Goal: Task Accomplishment & Management: Manage account settings

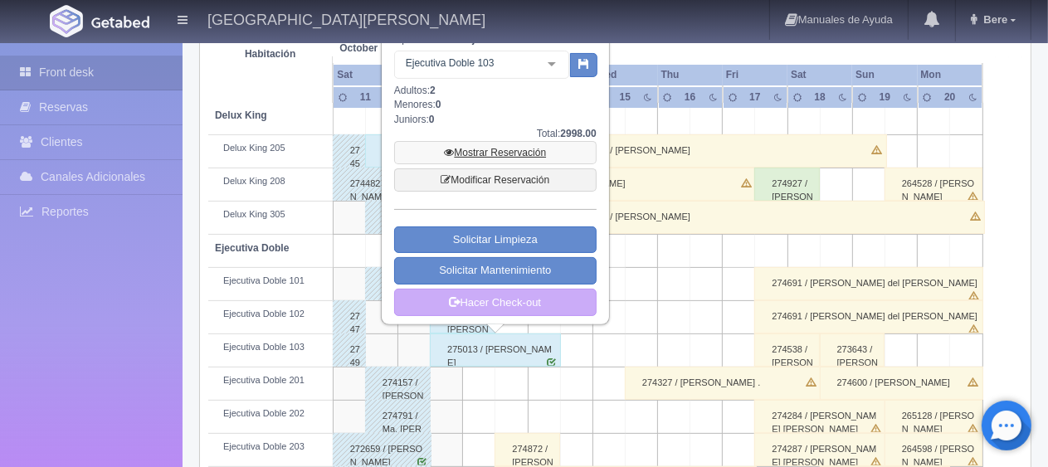
scroll to position [166, 0]
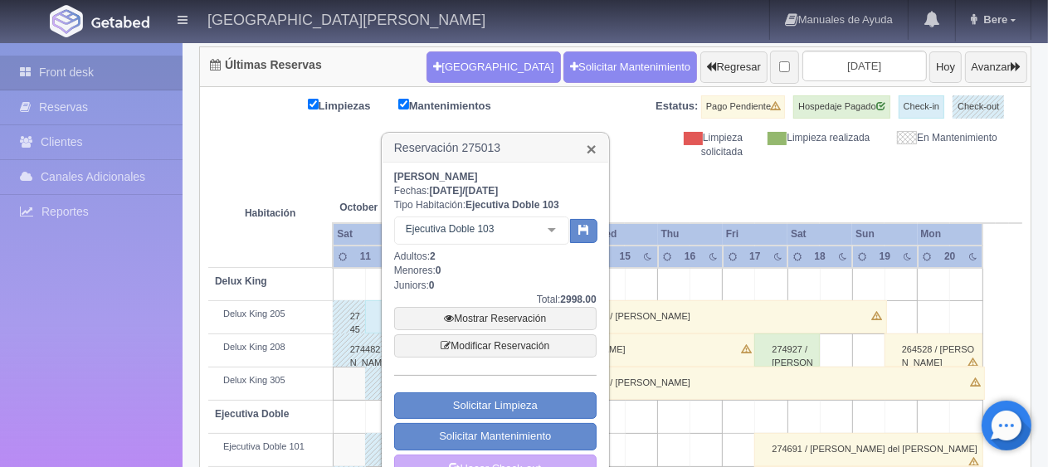
click at [589, 140] on link "×" at bounding box center [592, 148] width 10 height 17
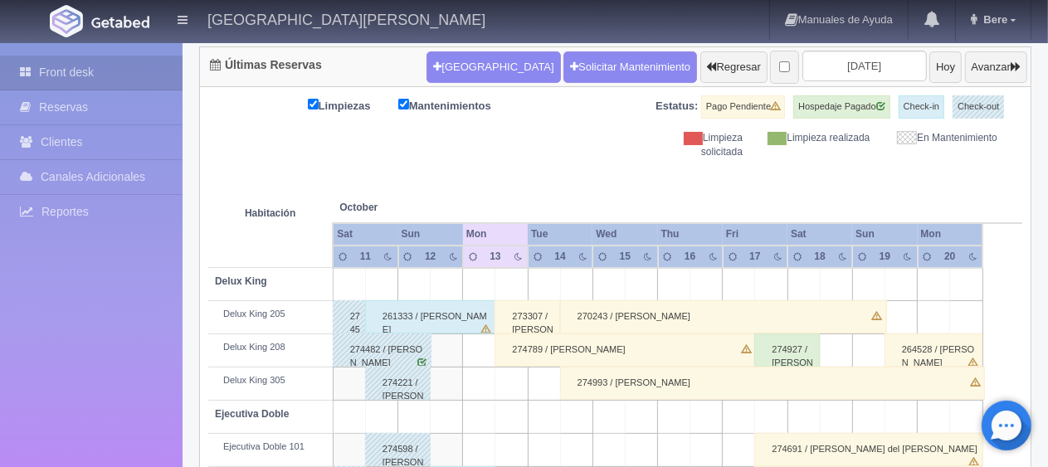
scroll to position [249, 0]
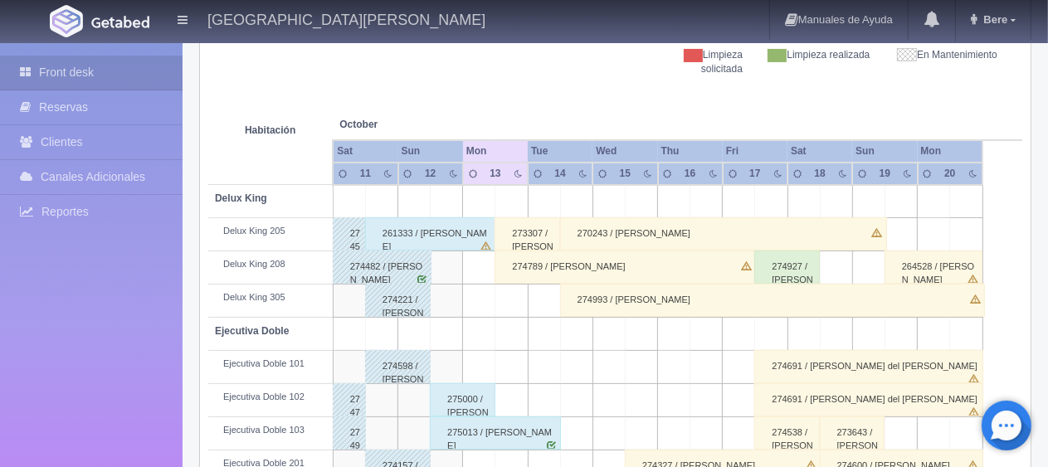
click at [499, 437] on div "275013 / Sandra Gembis" at bounding box center [495, 432] width 131 height 33
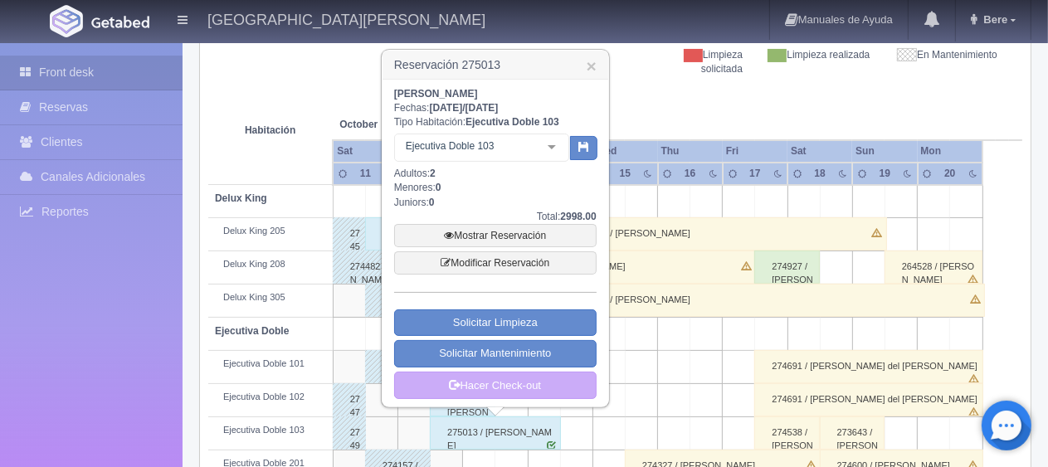
scroll to position [332, 0]
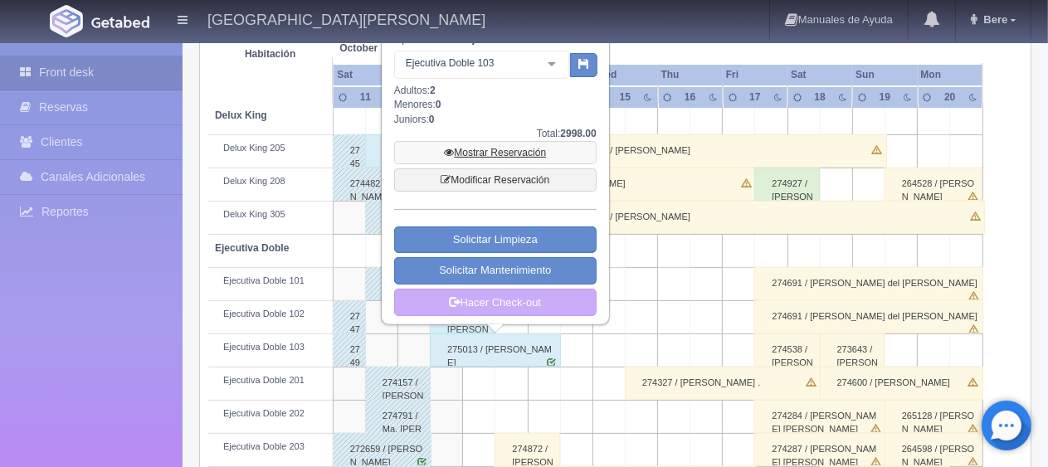
click at [495, 145] on link "Mostrar Reservación" at bounding box center [495, 152] width 202 height 23
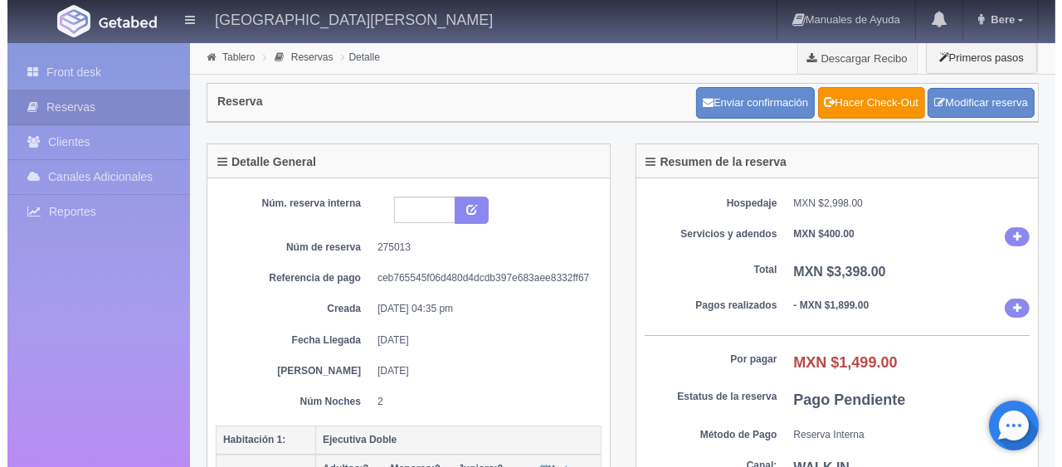
scroll to position [249, 0]
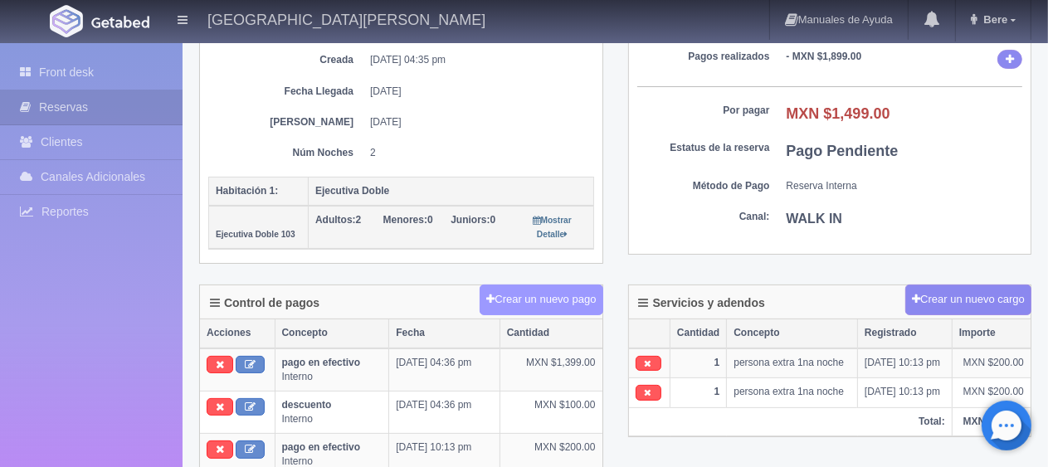
click at [525, 306] on button "Crear un nuevo pago" at bounding box center [541, 300] width 123 height 31
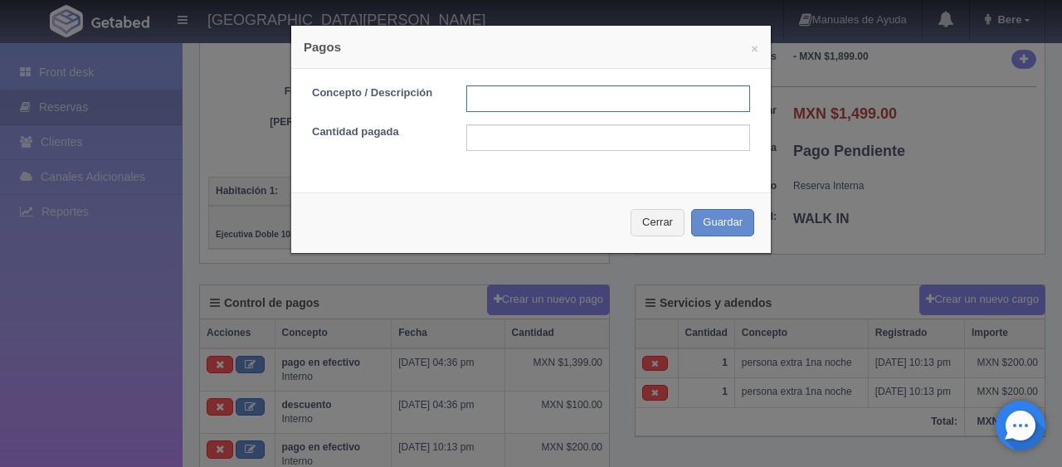
click at [499, 105] on input "text" at bounding box center [608, 98] width 284 height 27
type input "Total Efectivo"
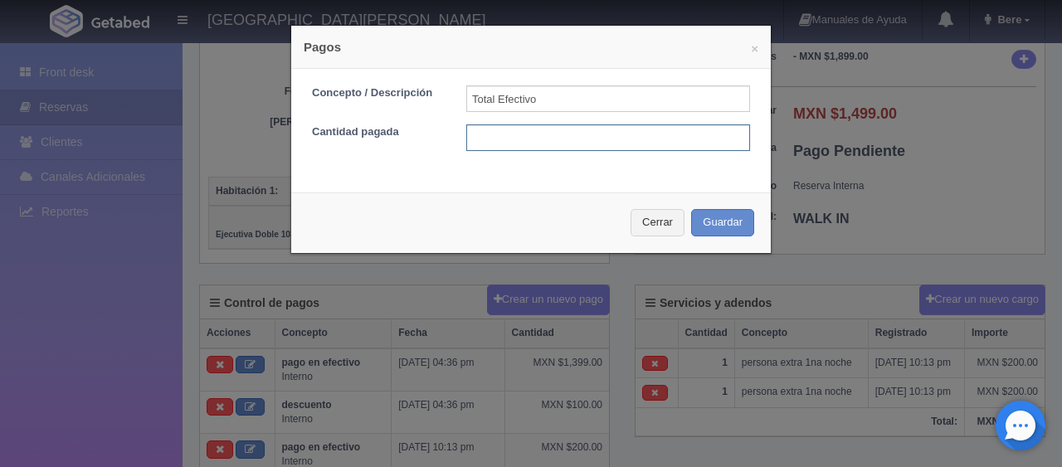
click at [540, 143] on input "text" at bounding box center [608, 137] width 284 height 27
type input "1399"
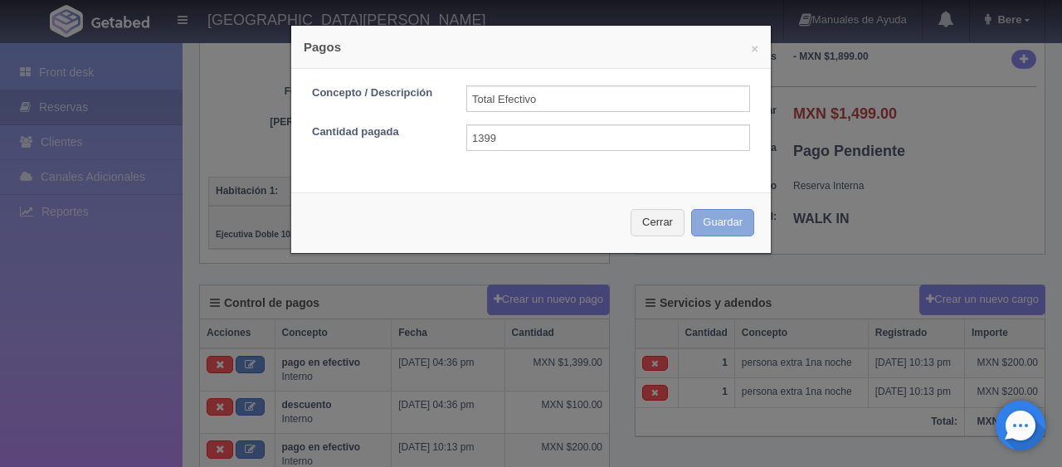
click at [715, 222] on button "Guardar" at bounding box center [722, 222] width 63 height 27
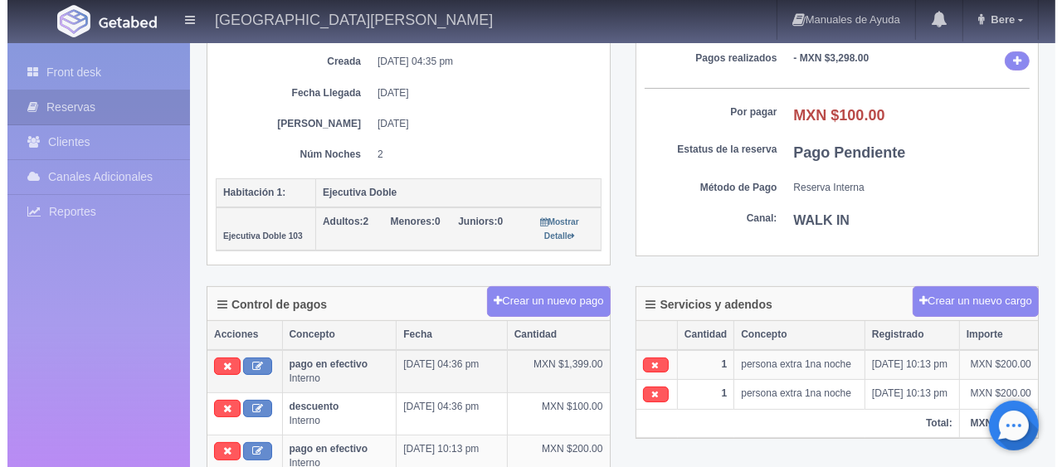
scroll to position [330, 0]
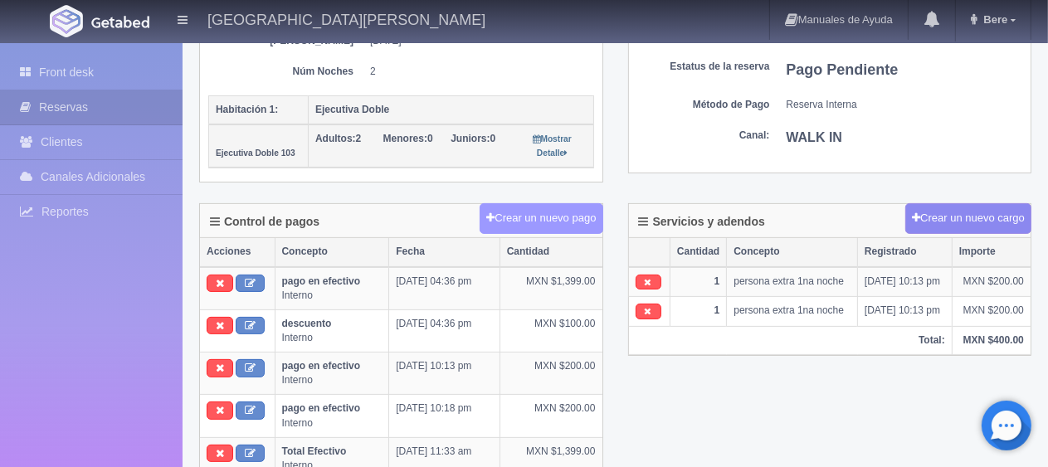
click at [517, 211] on button "Crear un nuevo pago" at bounding box center [541, 218] width 123 height 31
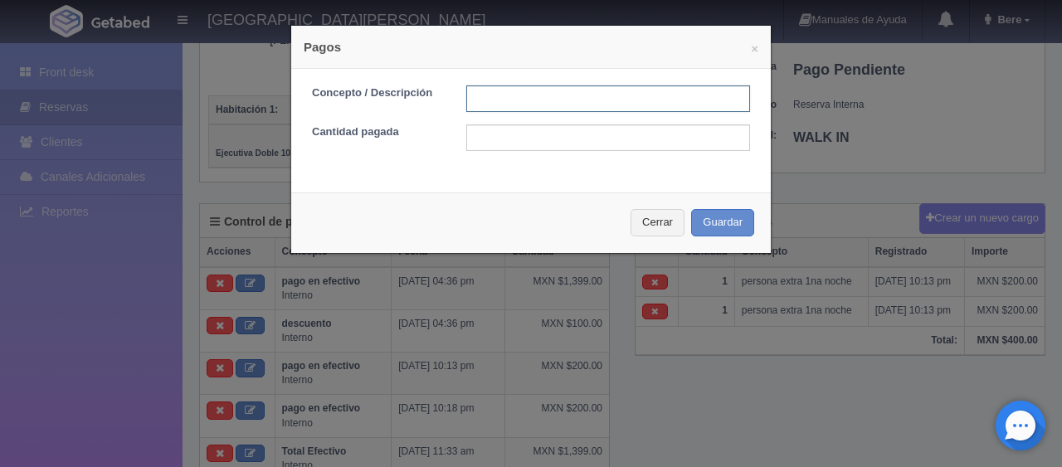
click at [499, 101] on input "text" at bounding box center [608, 98] width 284 height 27
type input "descuento"
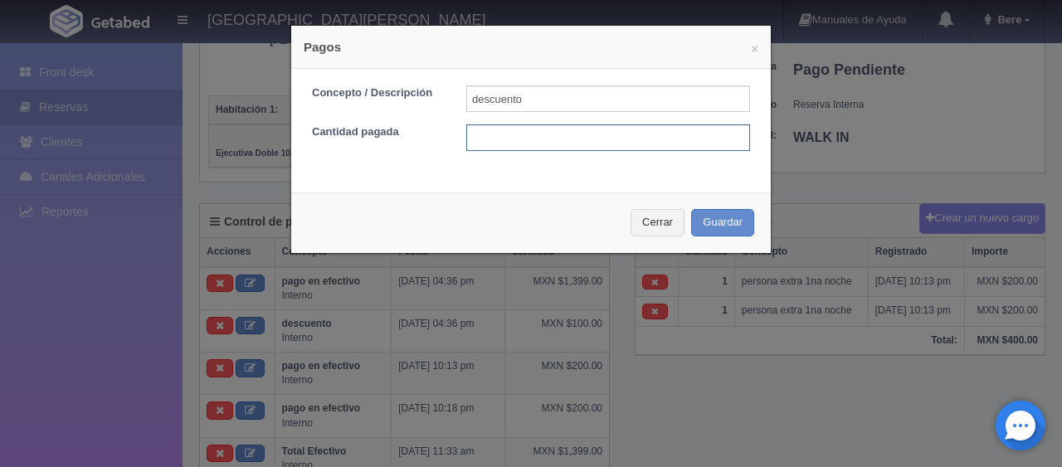
click at [524, 133] on input "text" at bounding box center [608, 137] width 284 height 27
type input "100"
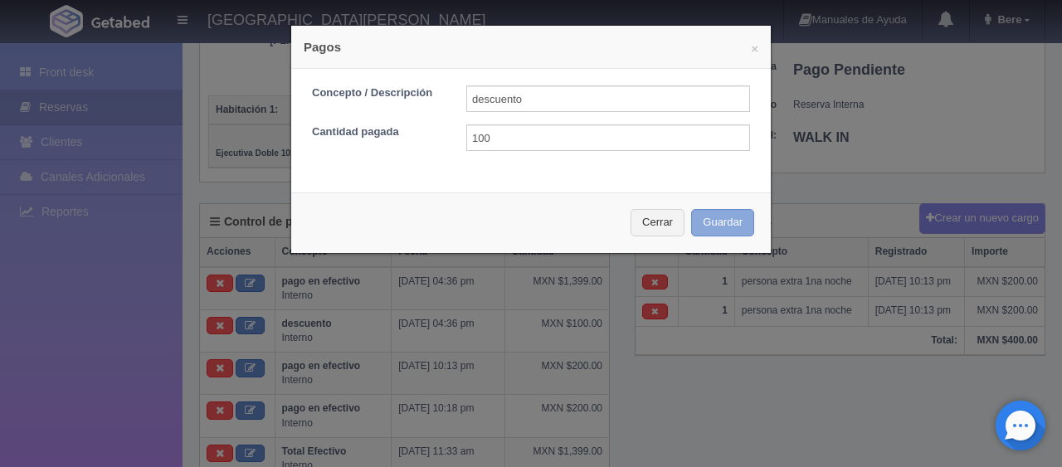
click at [707, 219] on button "Guardar" at bounding box center [722, 222] width 63 height 27
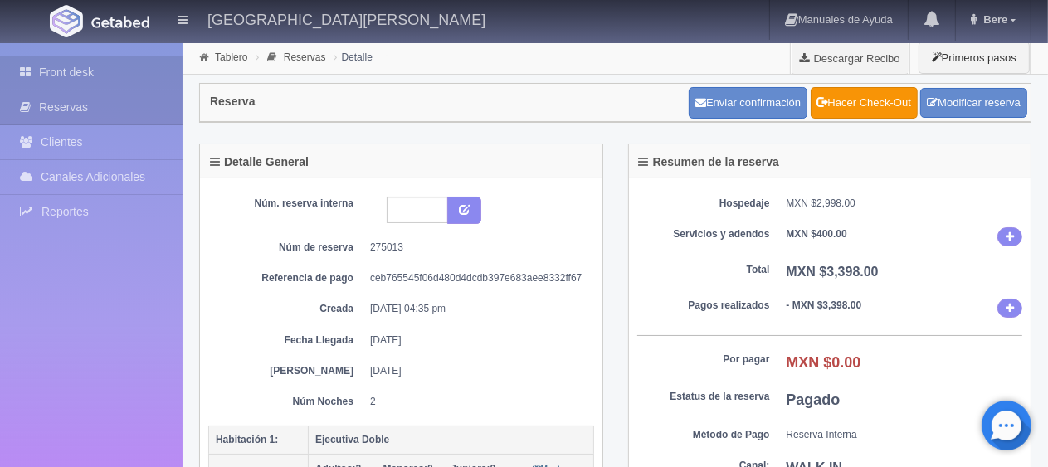
click at [118, 71] on link "Front desk" at bounding box center [91, 73] width 183 height 34
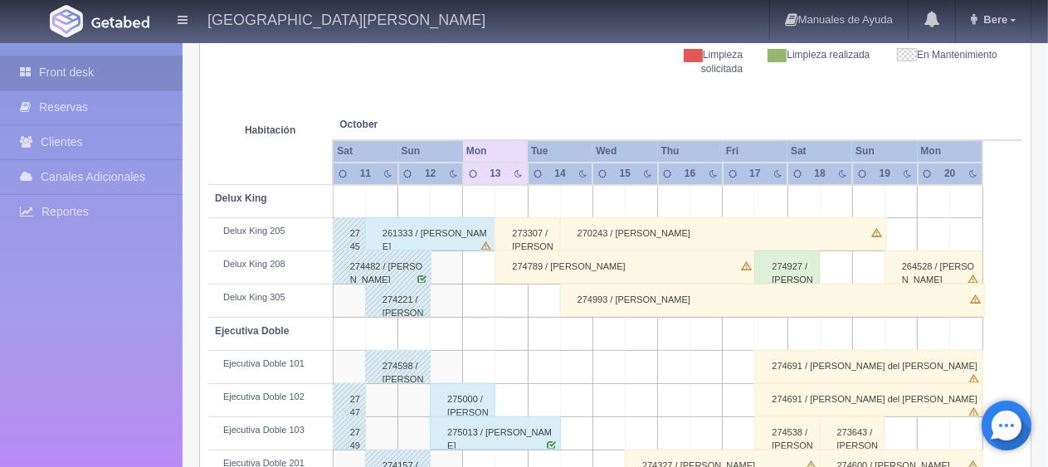
scroll to position [332, 0]
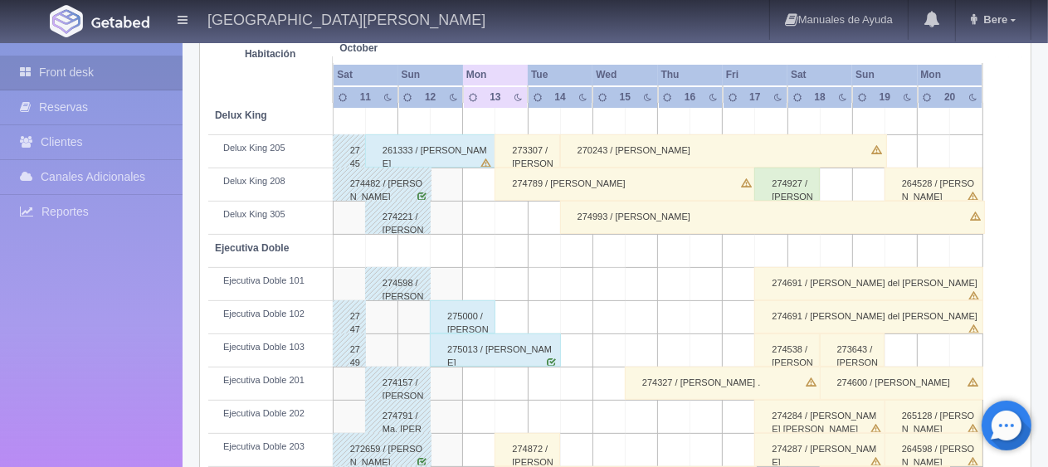
click at [462, 314] on div "275000 / [PERSON_NAME] del [PERSON_NAME]" at bounding box center [463, 316] width 66 height 33
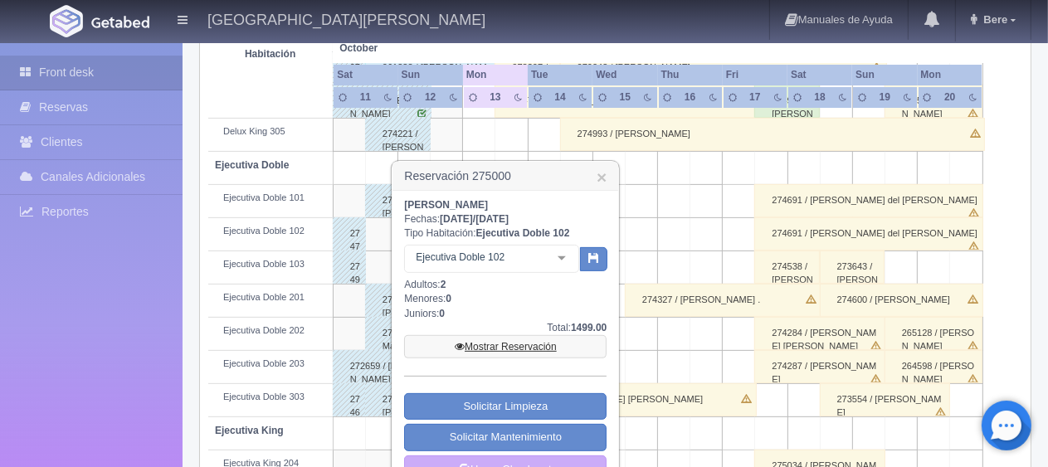
scroll to position [498, 0]
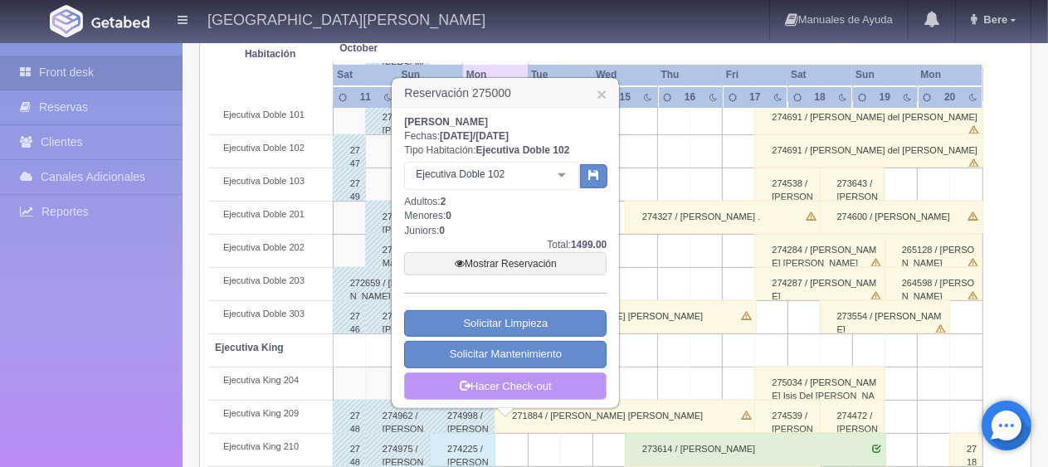
click at [507, 391] on link "Hacer Check-out" at bounding box center [505, 387] width 202 height 28
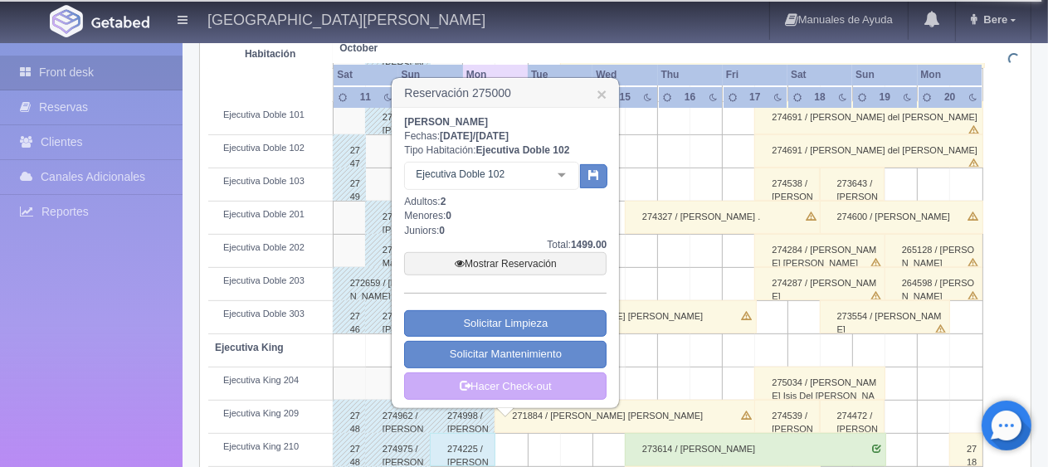
scroll to position [830, 0]
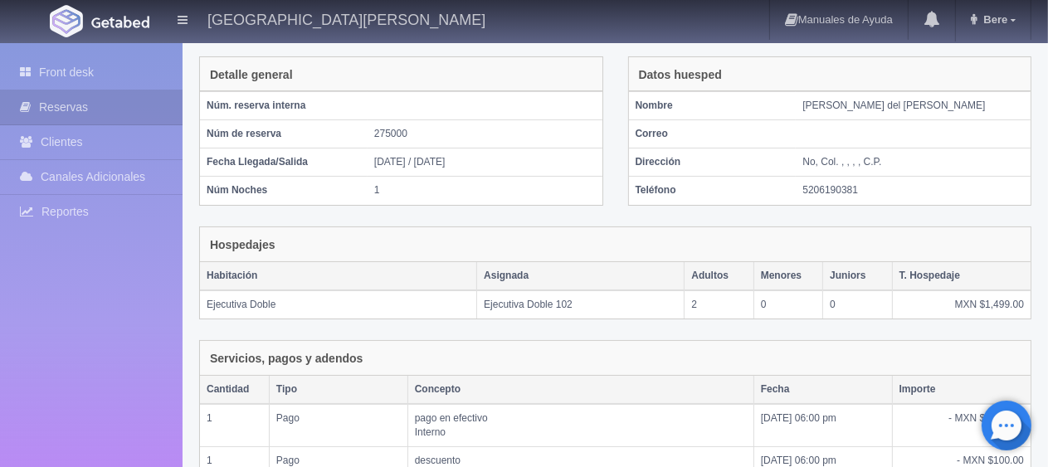
scroll to position [322, 0]
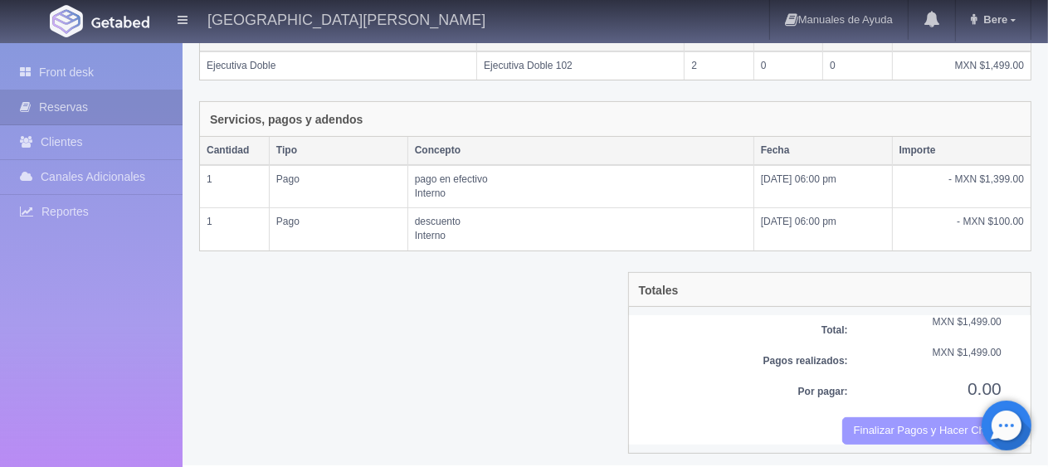
click at [874, 427] on button "Finalizar Pagos y Hacer Checkout" at bounding box center [921, 430] width 159 height 27
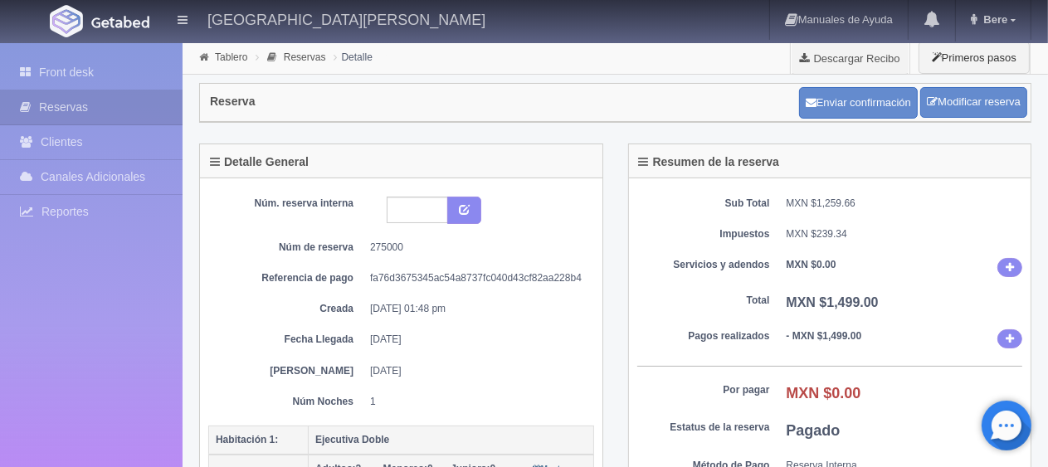
scroll to position [166, 0]
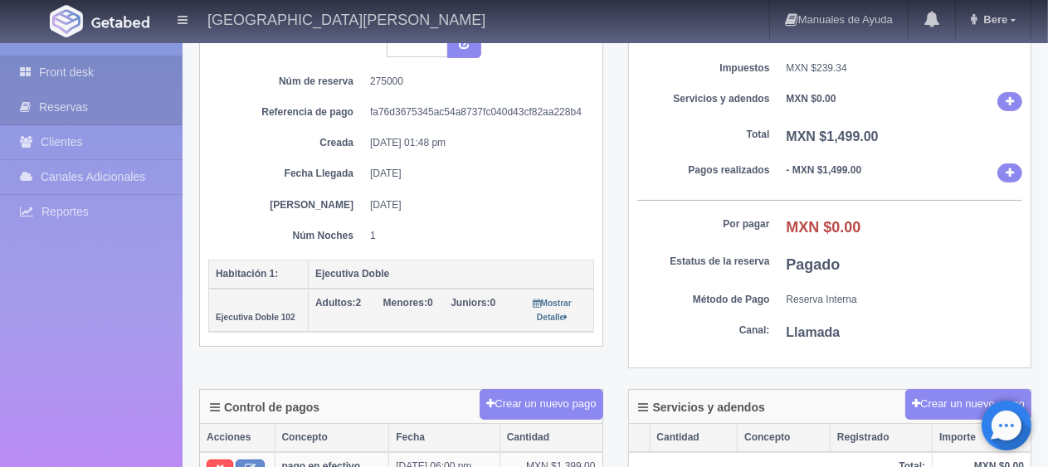
click at [48, 71] on link "Front desk" at bounding box center [91, 73] width 183 height 34
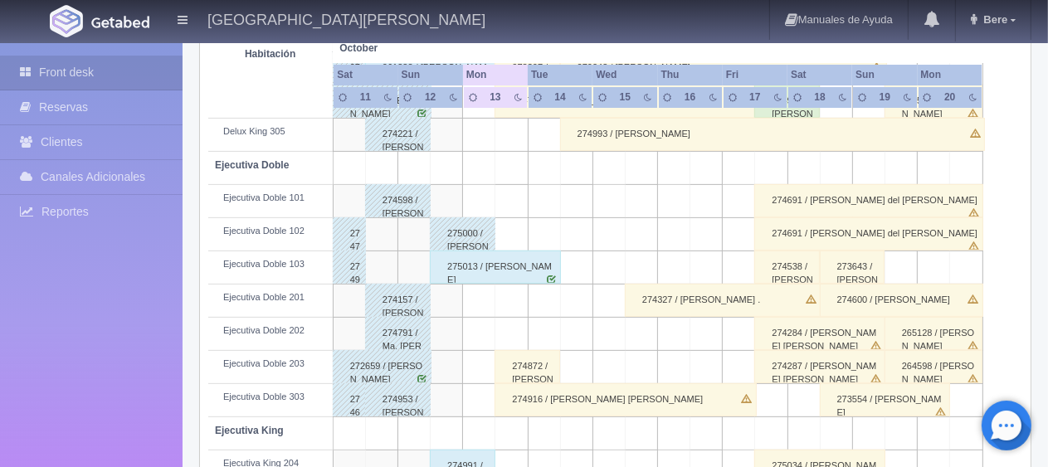
scroll to position [581, 0]
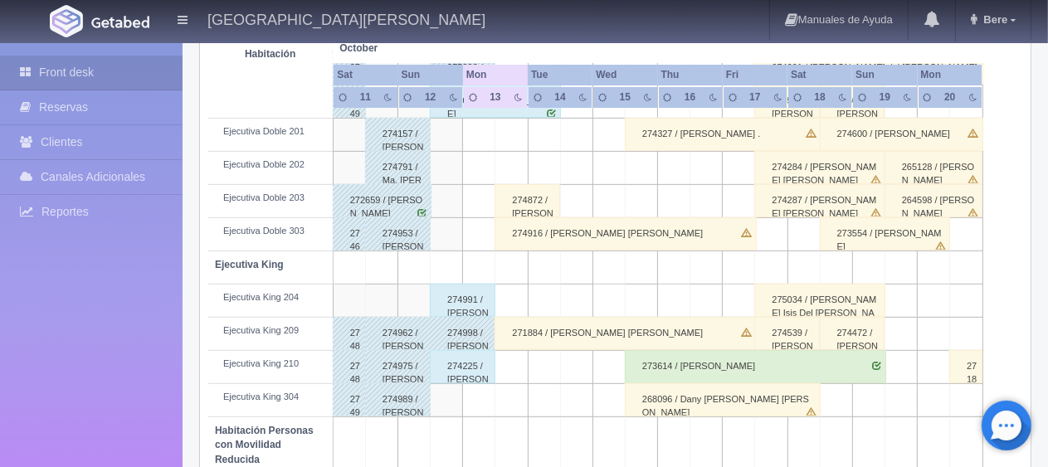
click at [558, 229] on div "274916 / [PERSON_NAME] [PERSON_NAME]" at bounding box center [624, 233] width 261 height 33
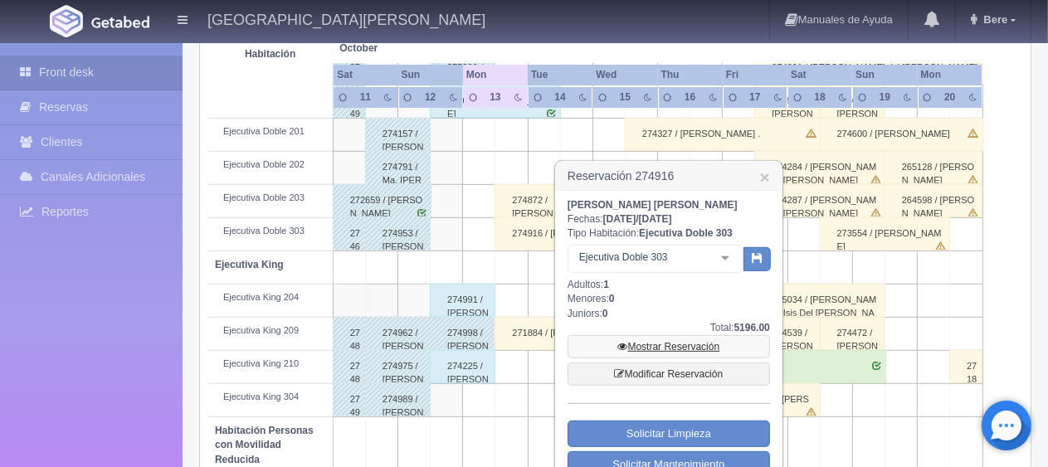
click at [631, 353] on link "Mostrar Reservación" at bounding box center [668, 346] width 202 height 23
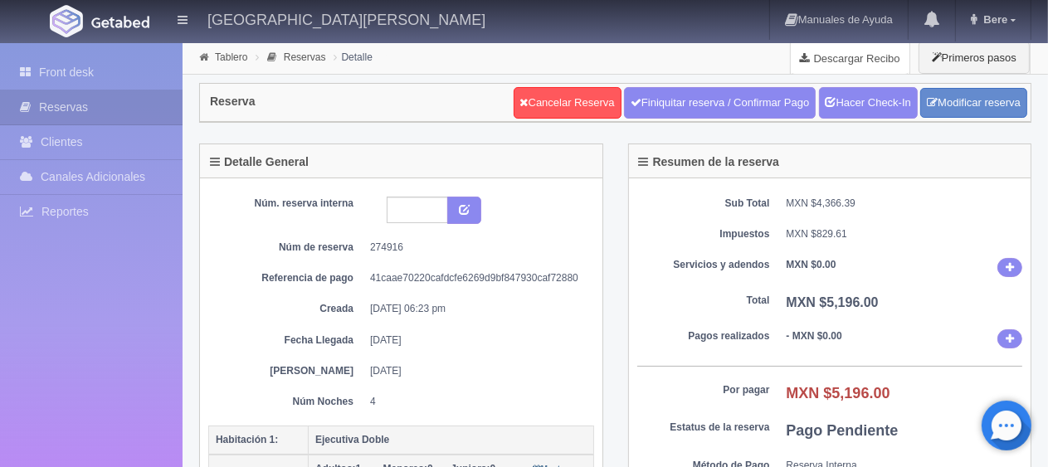
click at [854, 63] on link "Descargar Recibo" at bounding box center [850, 57] width 119 height 33
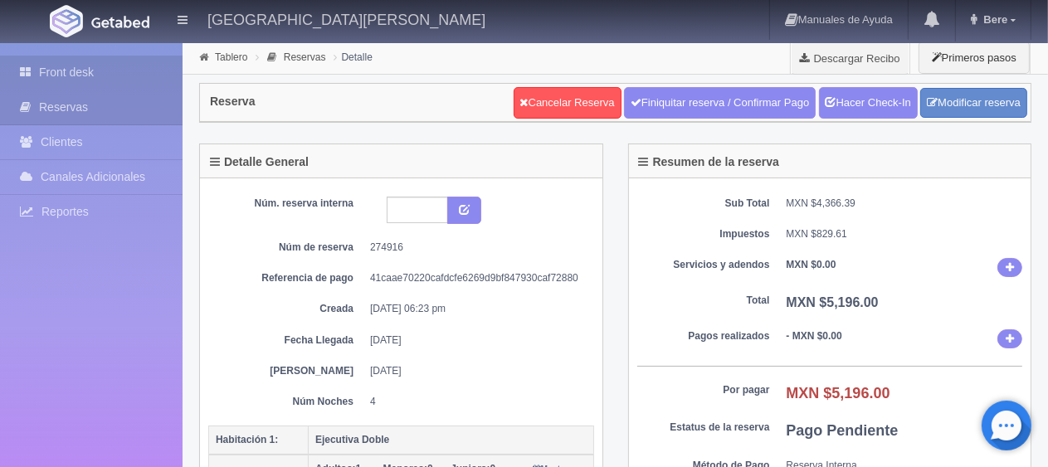
click at [30, 72] on icon at bounding box center [29, 72] width 19 height 17
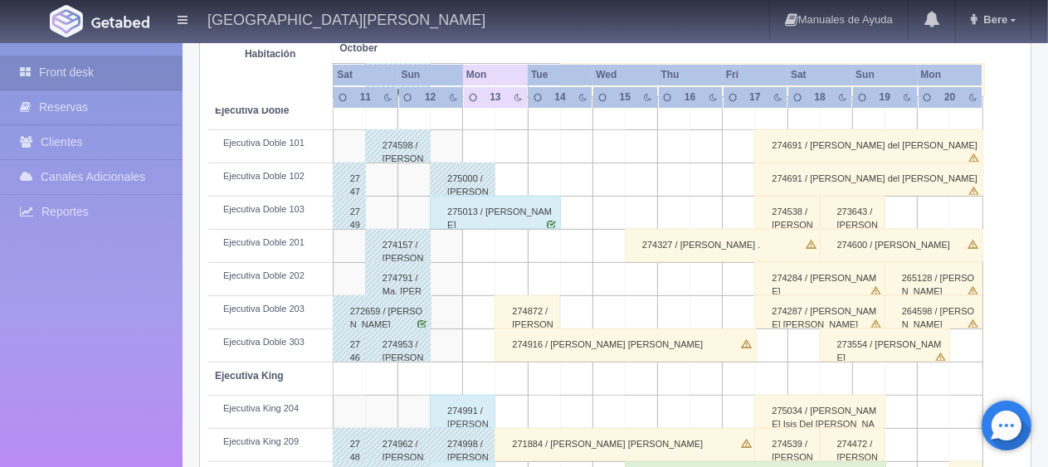
scroll to position [221, 0]
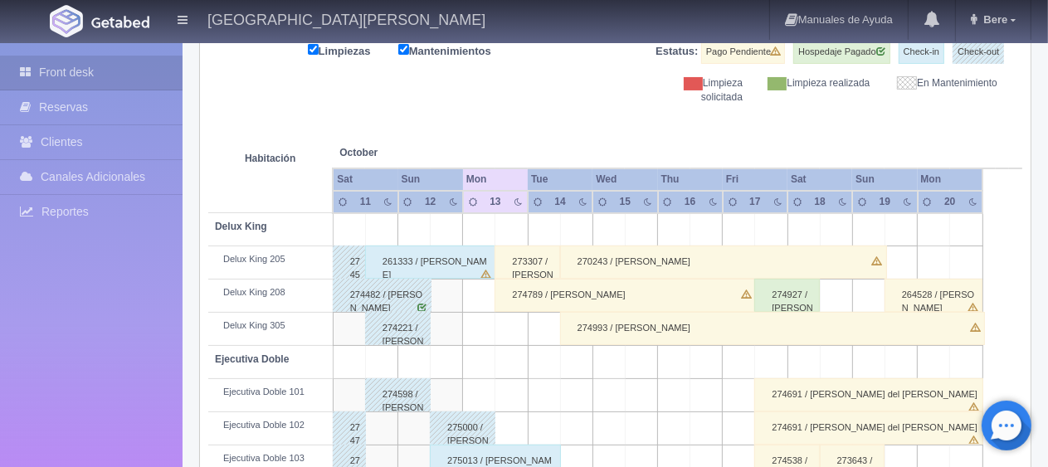
click at [384, 254] on div "261333 / [PERSON_NAME]" at bounding box center [430, 262] width 131 height 33
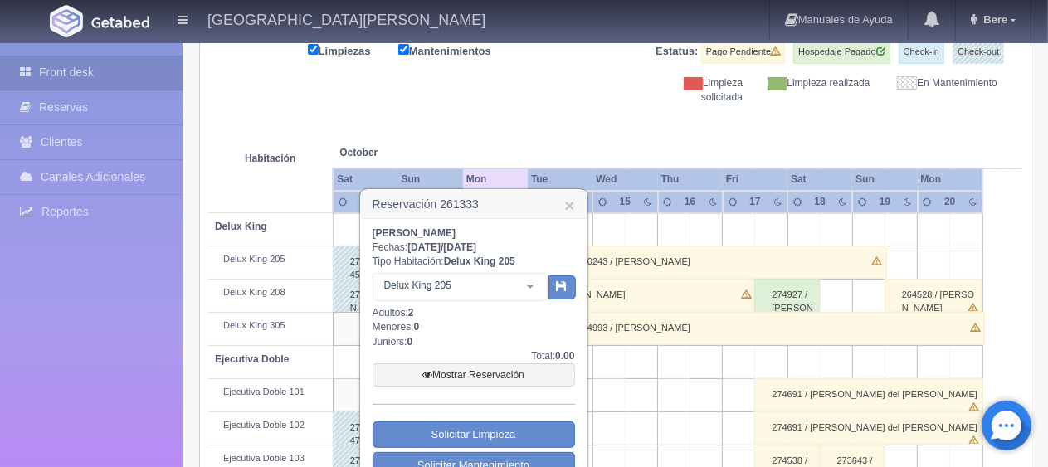
scroll to position [387, 0]
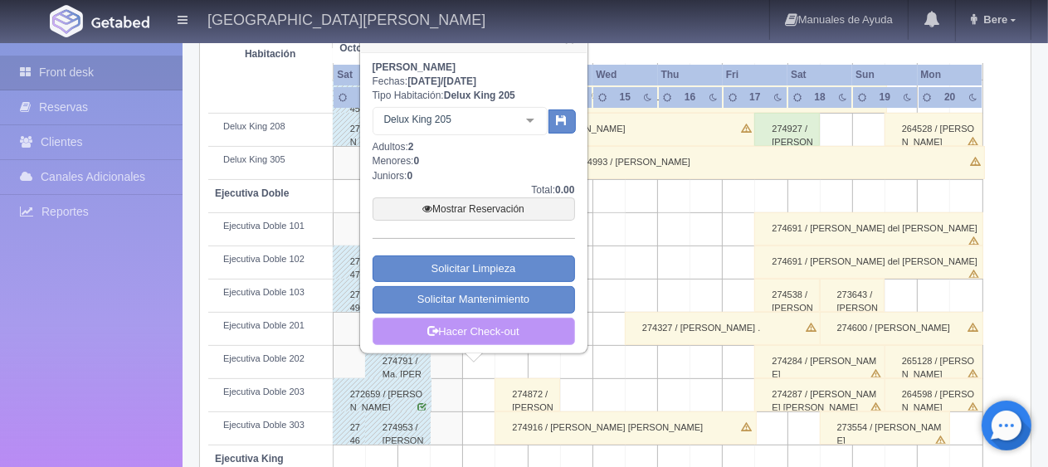
click at [521, 338] on link "Hacer Check-out" at bounding box center [474, 332] width 202 height 28
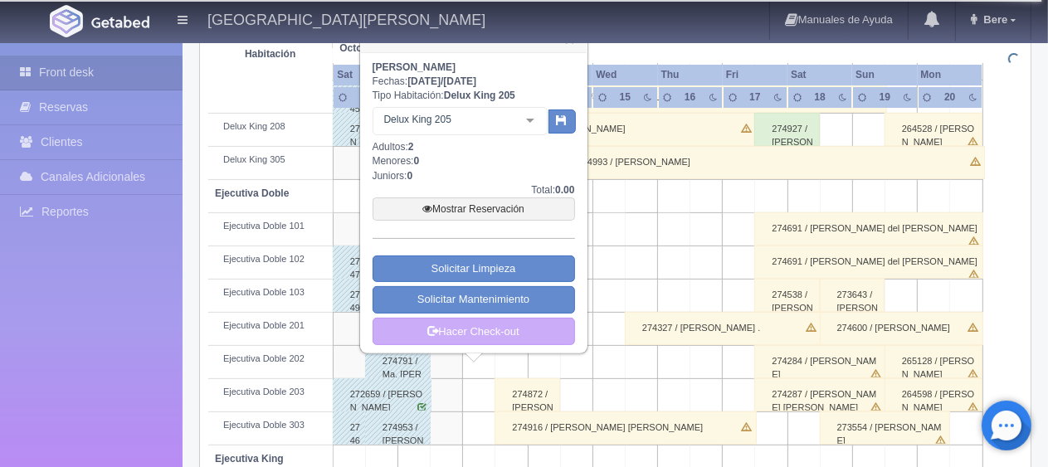
click at [465, 314] on div "Guillermo Zuno Fechas: 2025-10-11 / 2025-10-13 Tipo Habitación: Delux King 205 …" at bounding box center [474, 203] width 202 height 285
click at [464, 327] on link "Hacer Check-out" at bounding box center [474, 332] width 202 height 28
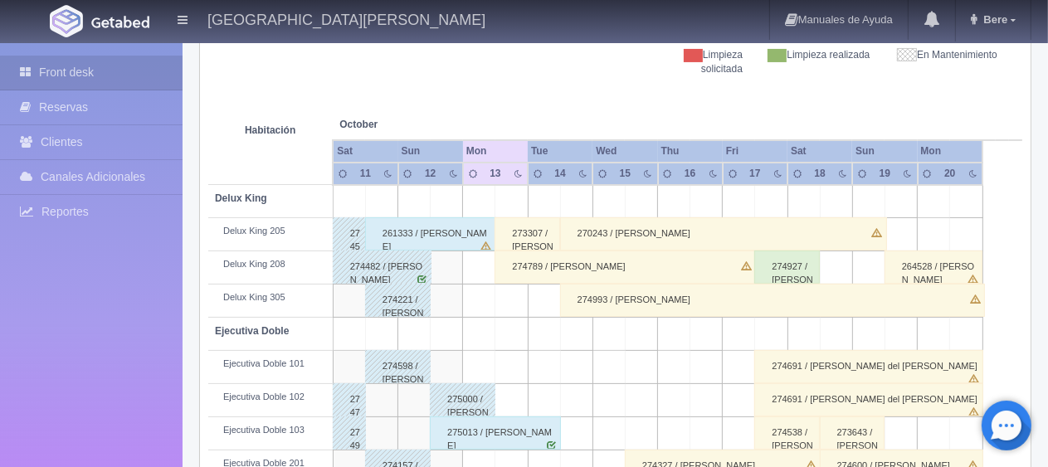
scroll to position [332, 0]
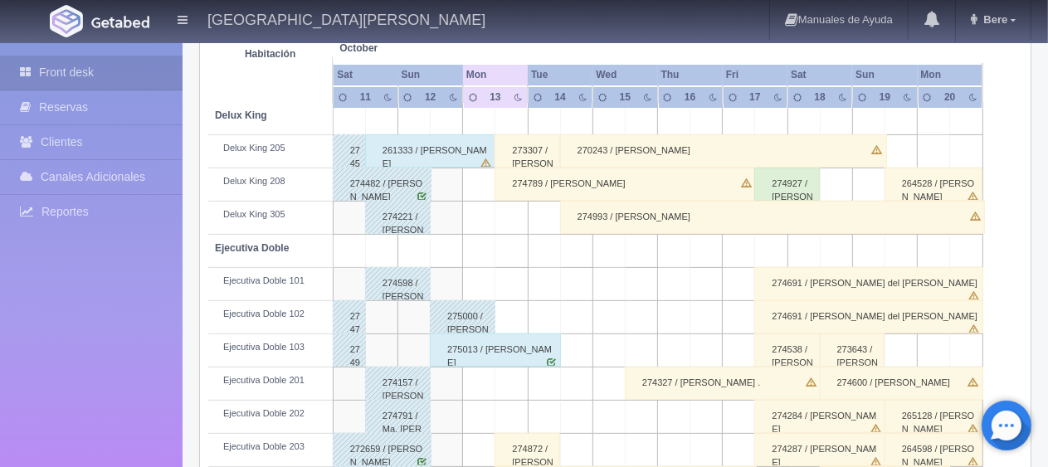
click at [397, 139] on div "261333 / [PERSON_NAME]" at bounding box center [430, 150] width 131 height 33
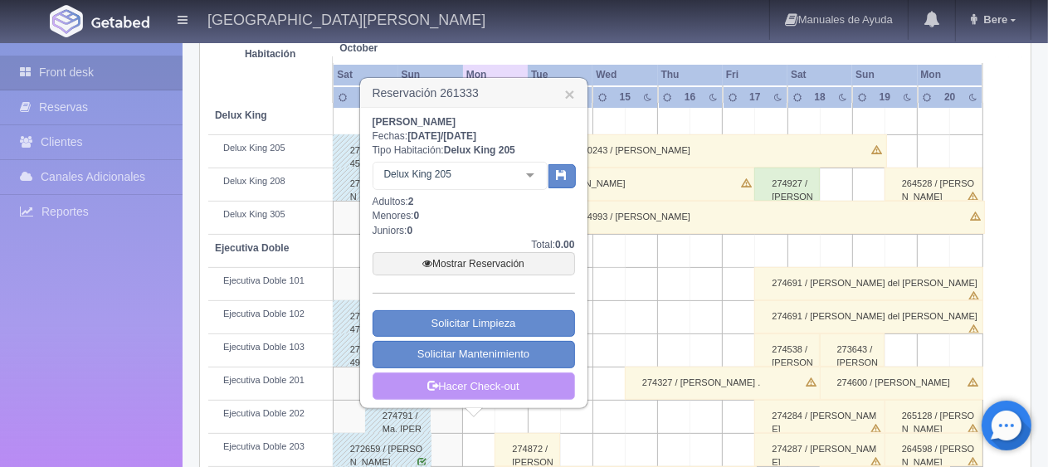
click at [501, 373] on link "Hacer Check-out" at bounding box center [474, 387] width 202 height 28
click at [501, 375] on link "Hacer Check-out" at bounding box center [474, 387] width 202 height 28
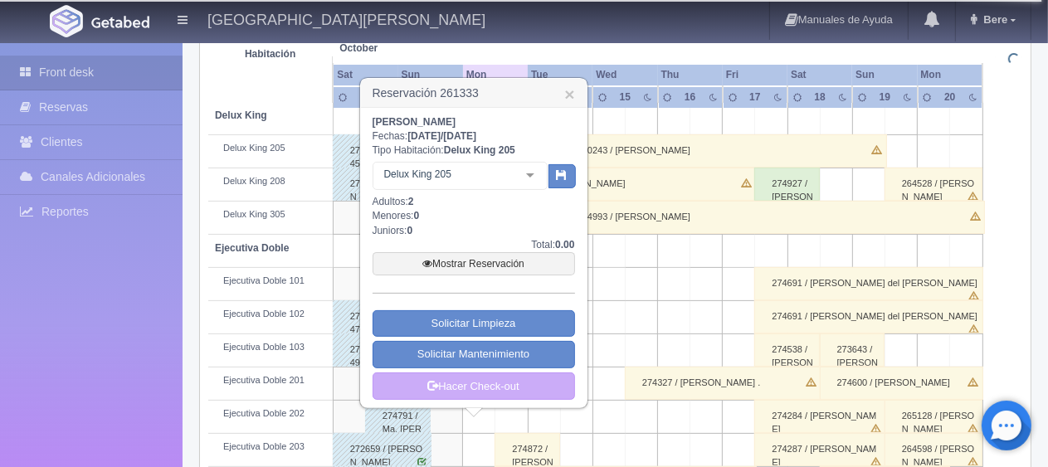
scroll to position [415, 0]
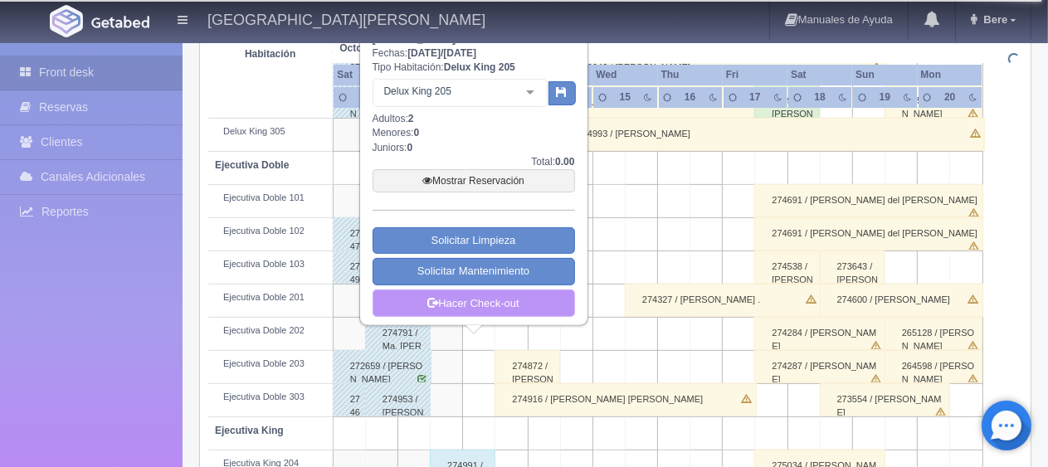
click at [460, 300] on link "Hacer Check-out" at bounding box center [474, 304] width 202 height 28
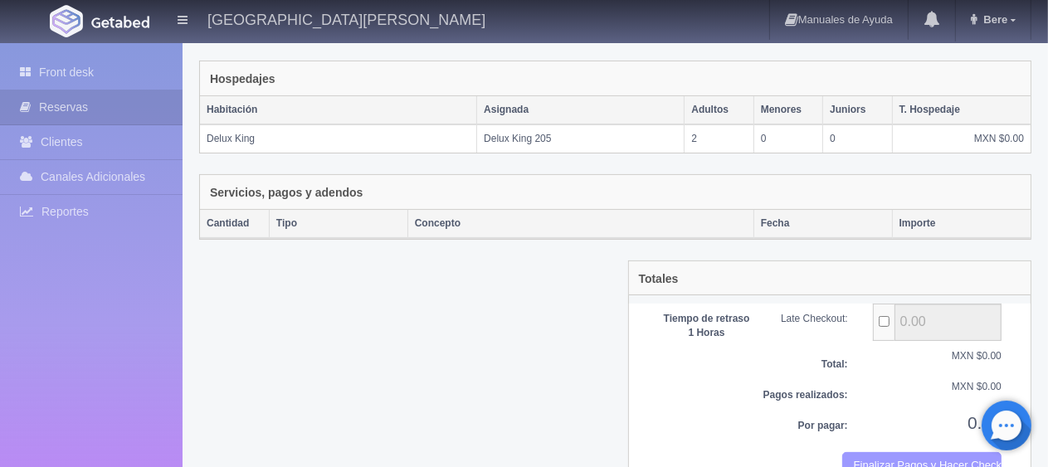
scroll to position [284, 0]
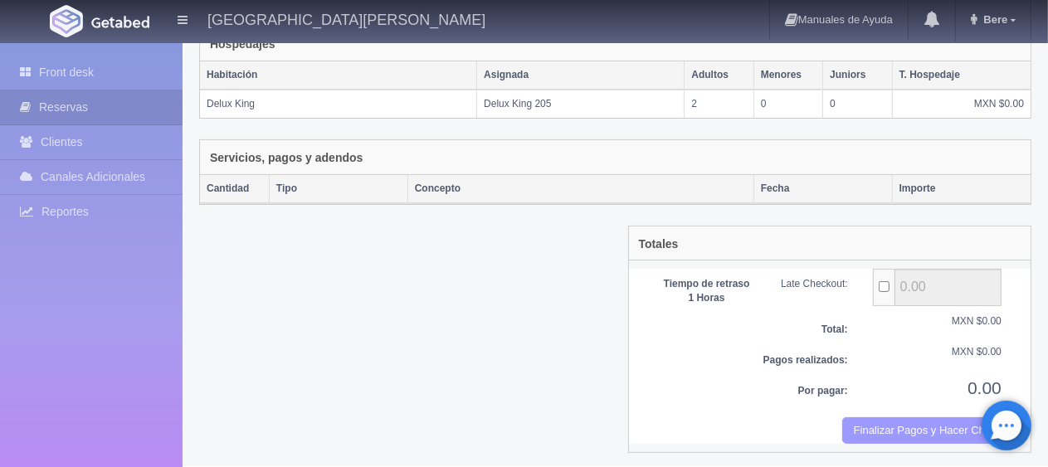
click at [870, 417] on button "Finalizar Pagos y Hacer Checkout" at bounding box center [921, 430] width 159 height 27
drag, startPoint x: 888, startPoint y: 423, endPoint x: 595, endPoint y: 52, distance: 472.6
click at [884, 417] on button "Finalizar Pagos y Hacer Checkout" at bounding box center [921, 430] width 159 height 27
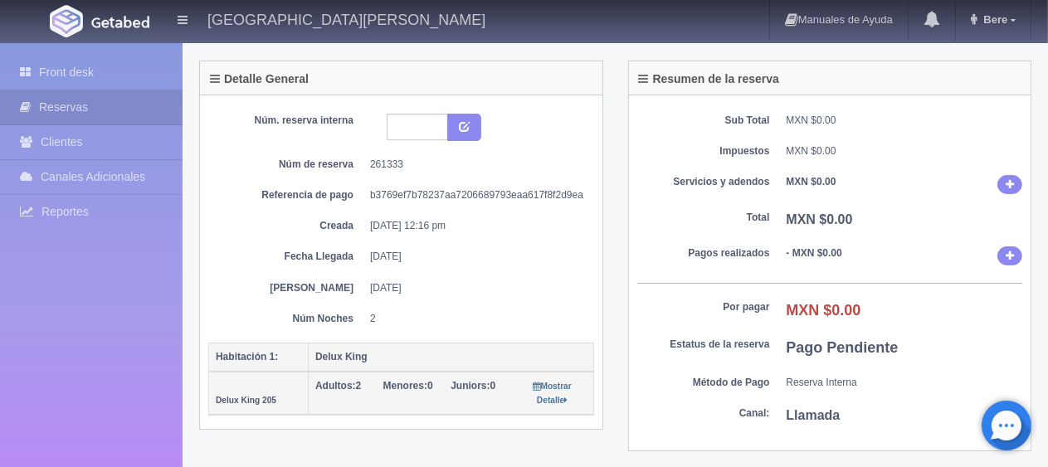
scroll to position [332, 0]
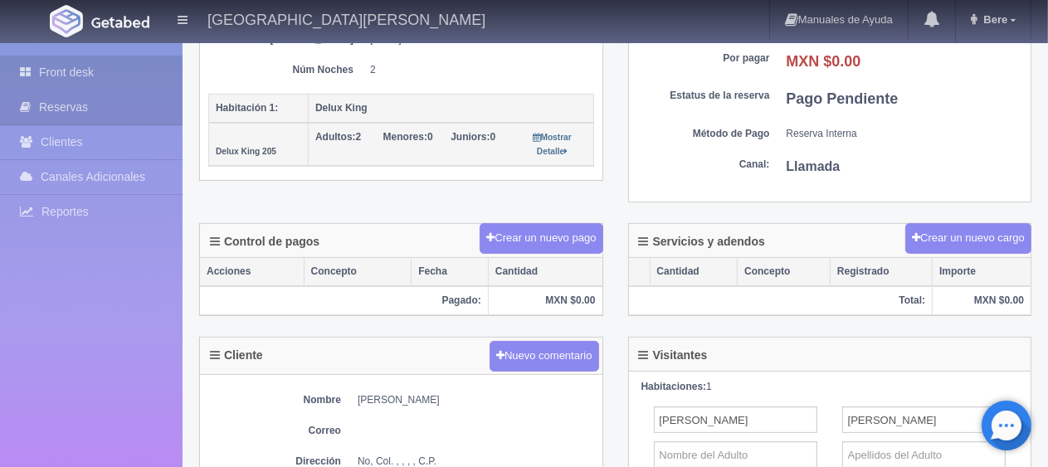
click at [141, 65] on link "Front desk" at bounding box center [91, 73] width 183 height 34
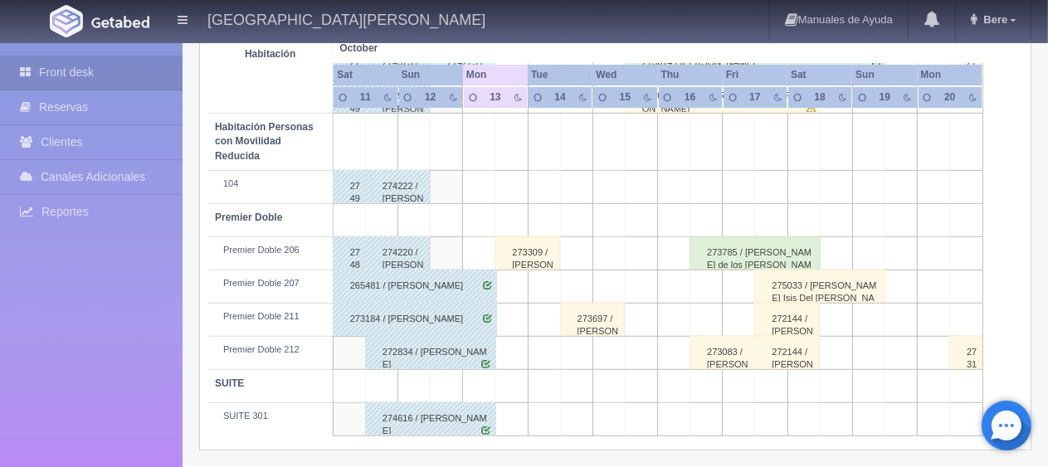
scroll to position [636, 0]
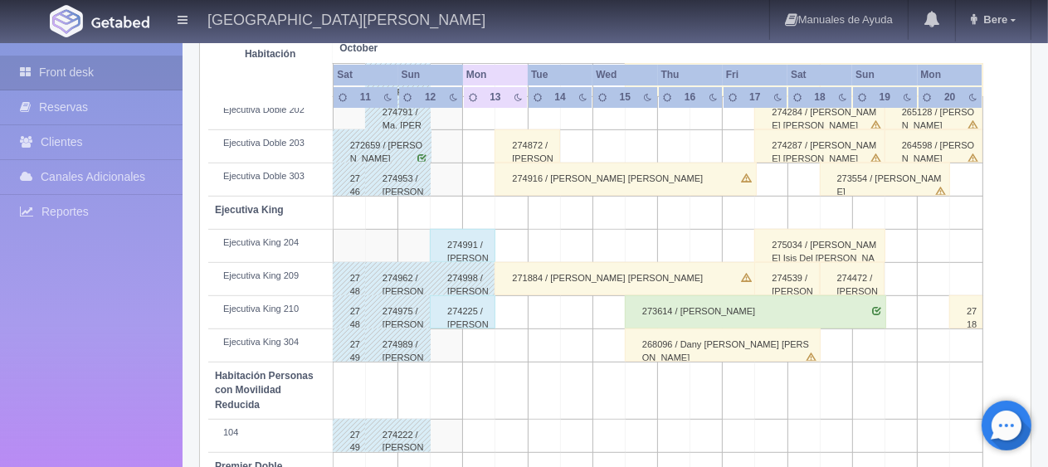
click at [451, 241] on div "274991 / JUAN MUÑOZ" at bounding box center [463, 245] width 66 height 33
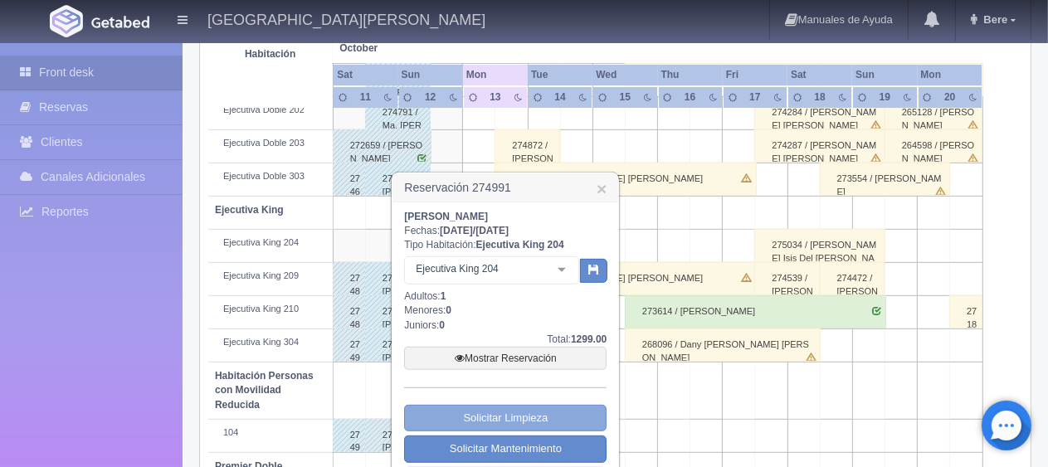
scroll to position [801, 0]
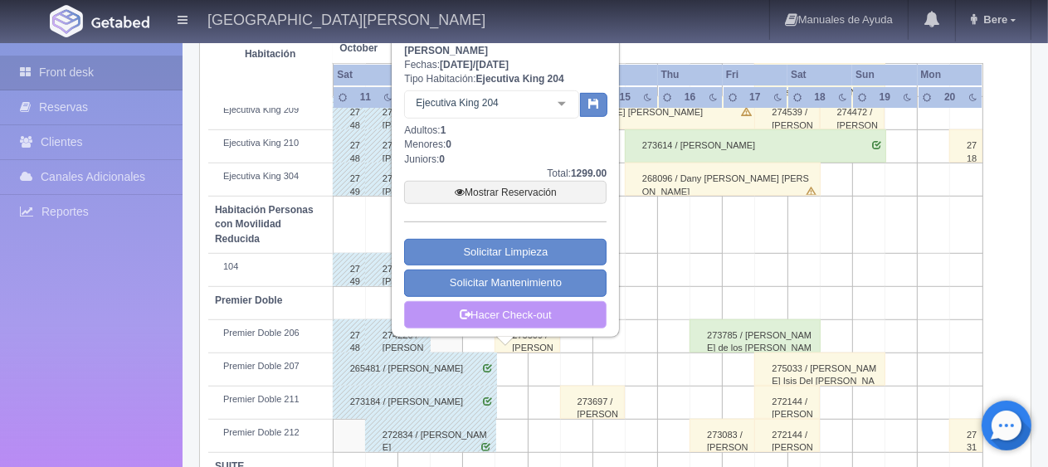
click at [521, 320] on link "Hacer Check-out" at bounding box center [505, 315] width 202 height 28
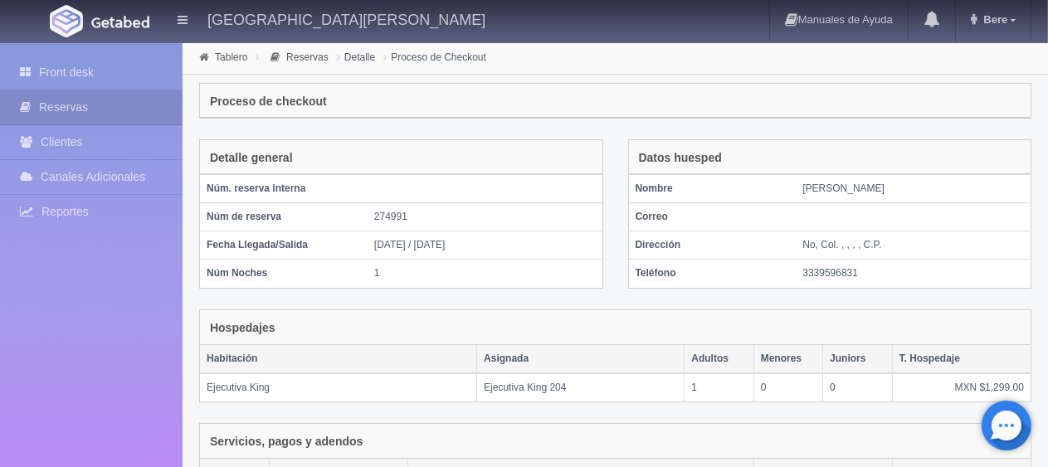
click at [128, 407] on div "Front desk Reservas Clientes Canales Adicionales [GEOGRAPHIC_DATA] Reportes Rep…" at bounding box center [91, 276] width 183 height 467
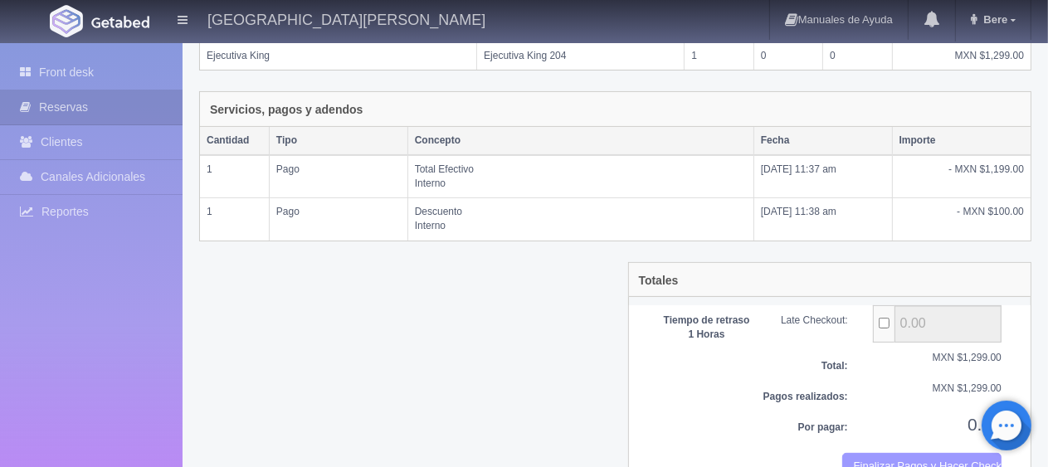
click at [930, 463] on button "Finalizar Pagos y Hacer Checkout" at bounding box center [921, 466] width 159 height 27
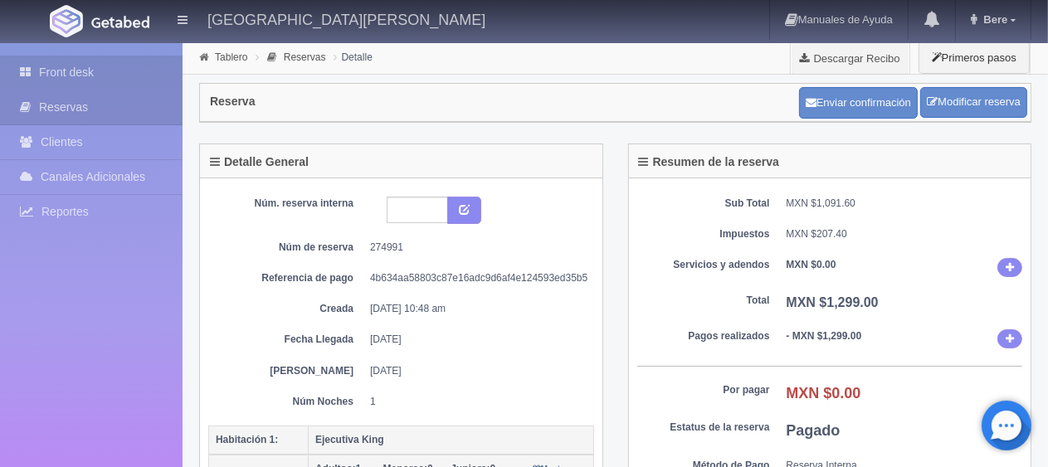
click at [76, 64] on link "Front desk" at bounding box center [91, 73] width 183 height 34
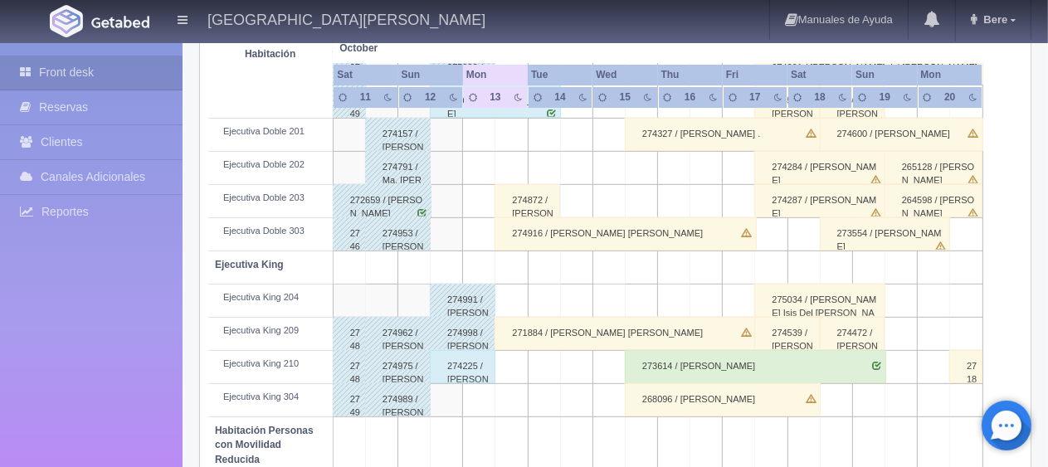
scroll to position [747, 0]
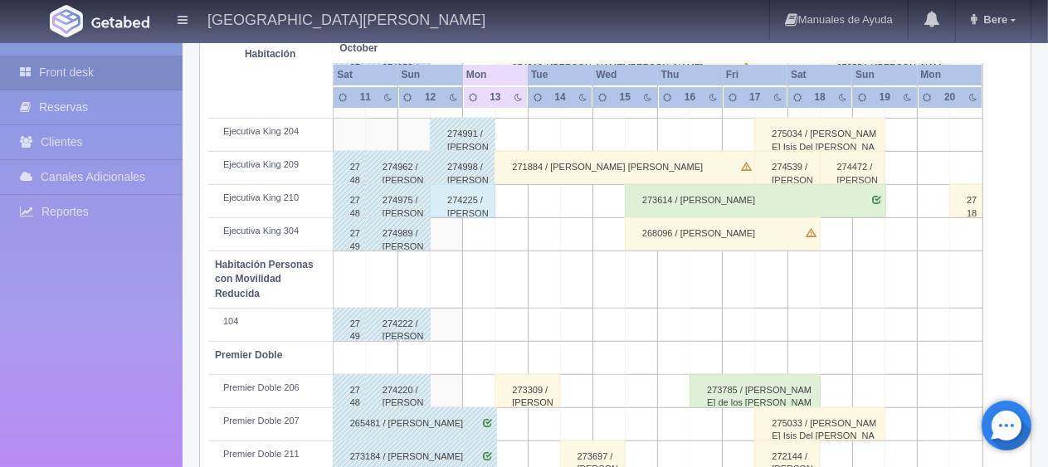
click at [463, 191] on div "274225 / [PERSON_NAME] [PERSON_NAME]" at bounding box center [463, 200] width 66 height 33
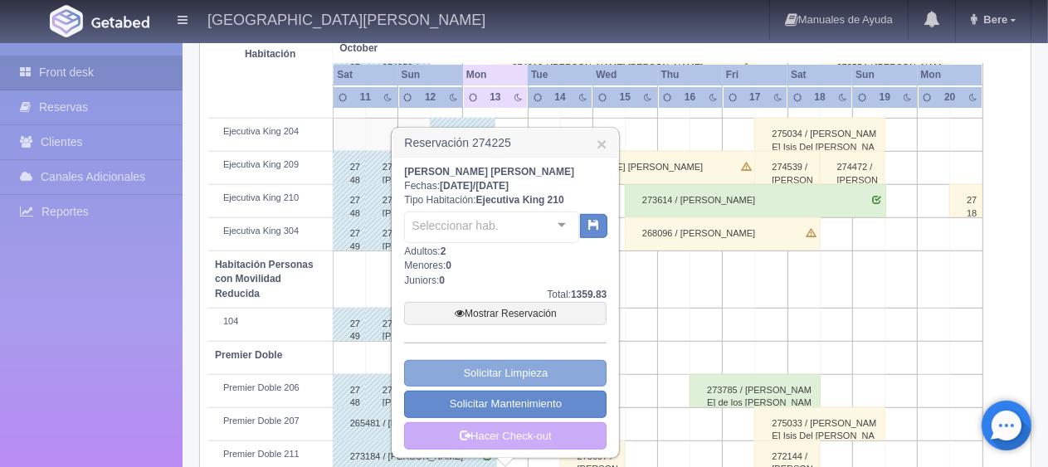
scroll to position [884, 0]
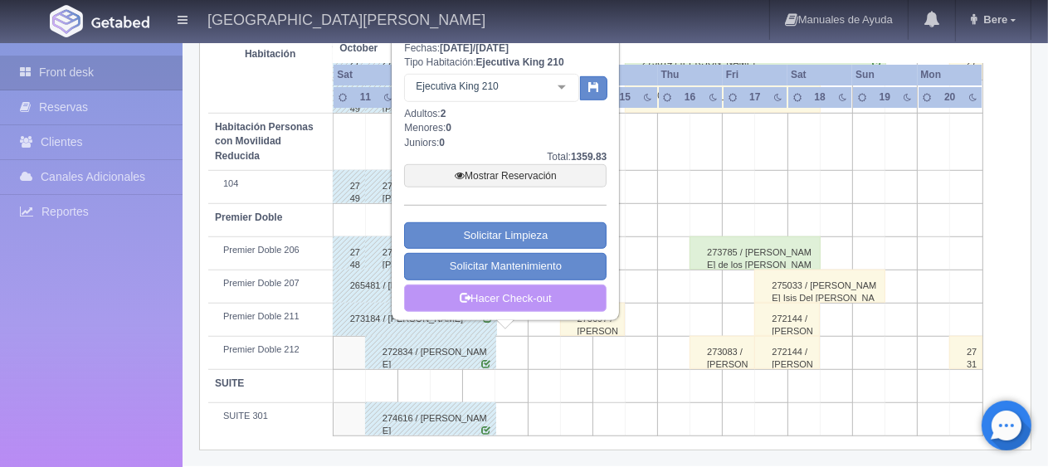
click at [504, 290] on link "Hacer Check-out" at bounding box center [505, 299] width 202 height 28
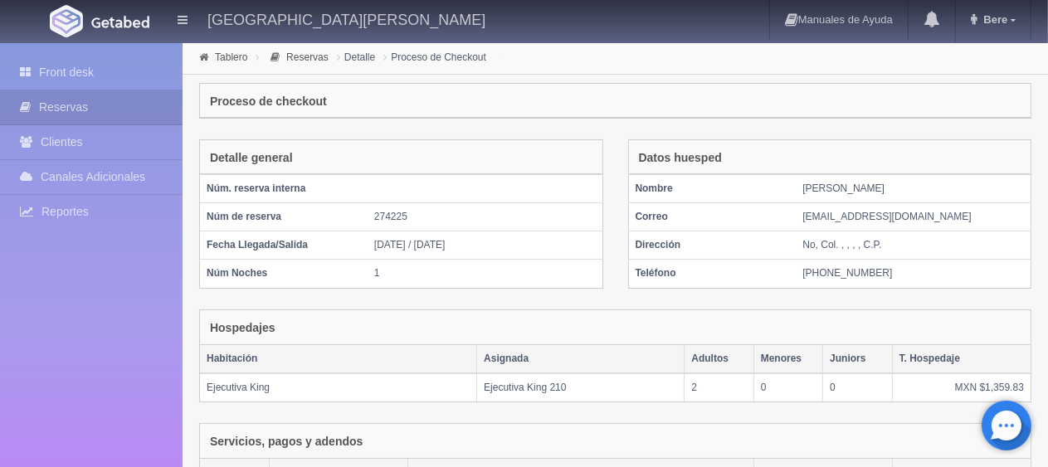
scroll to position [325, 0]
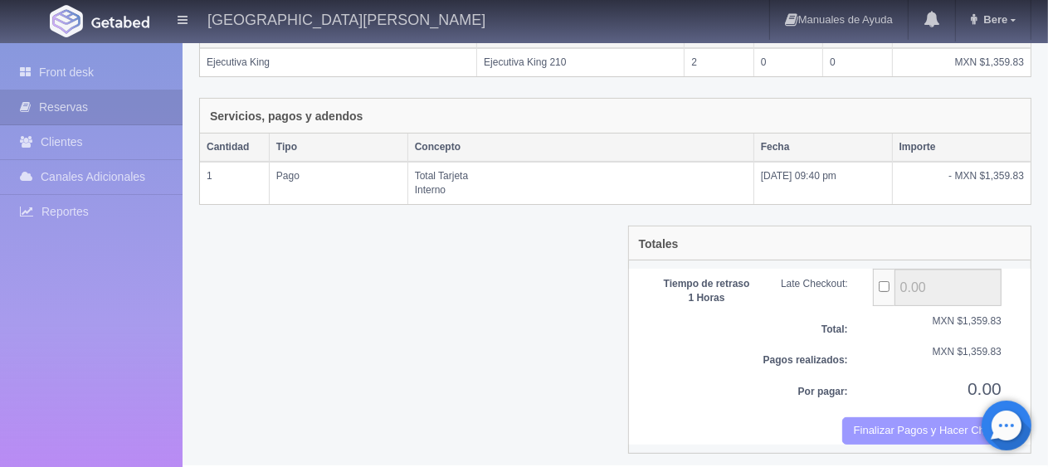
click at [933, 425] on button "Finalizar Pagos y Hacer Checkout" at bounding box center [921, 430] width 159 height 27
click at [876, 442] on div "Totales Tiempo de retraso 1 Horas Late Checkout: 0.00 Total: MXN $1,359.83 Pago…" at bounding box center [830, 339] width 404 height 227
click at [876, 434] on button "Finalizar Pagos y Hacer Checkout" at bounding box center [921, 430] width 159 height 27
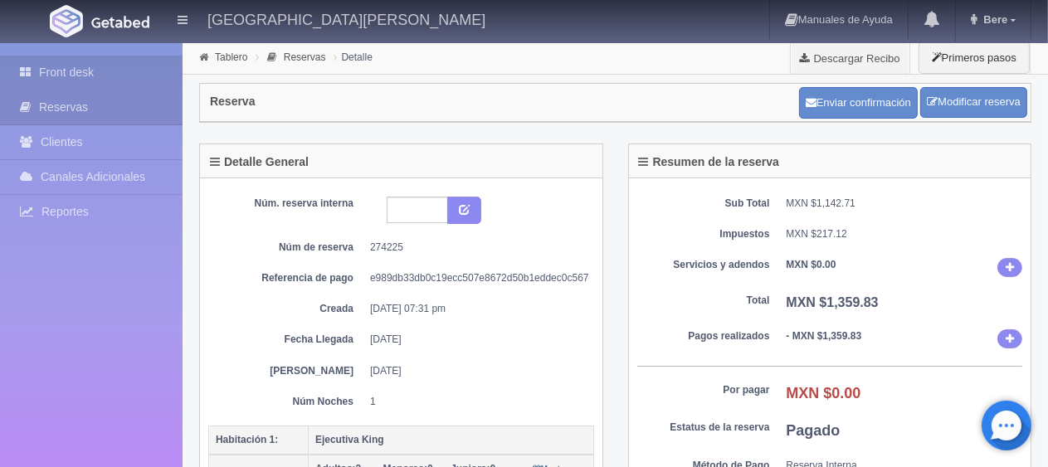
click at [70, 60] on link "Front desk" at bounding box center [91, 73] width 183 height 34
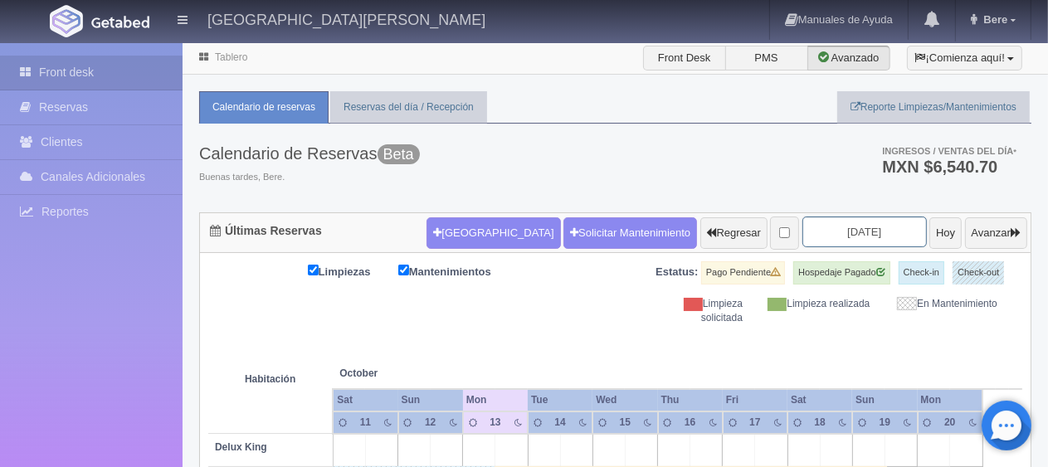
click at [866, 236] on input "[DATE]" at bounding box center [864, 232] width 124 height 31
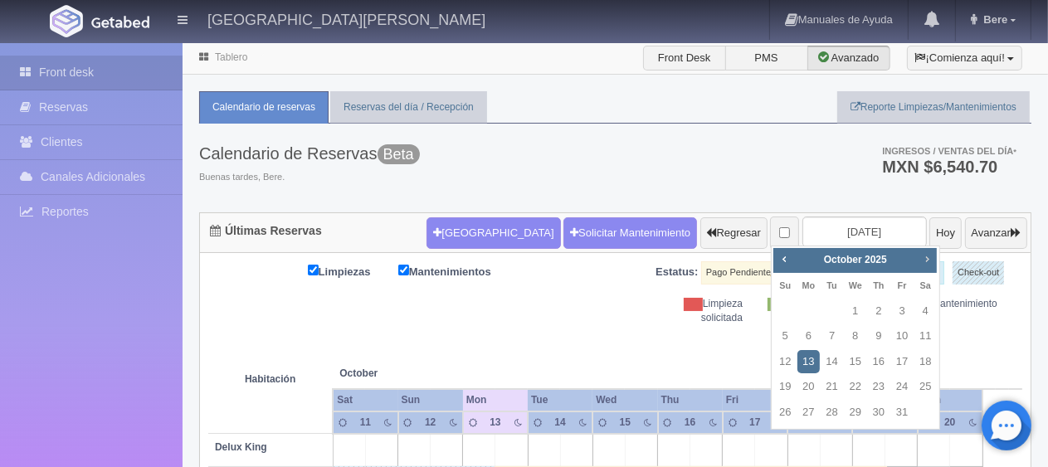
click at [925, 258] on span "Next" at bounding box center [926, 258] width 13 height 13
click at [921, 312] on link "6" at bounding box center [925, 312] width 22 height 24
type input "[DATE]"
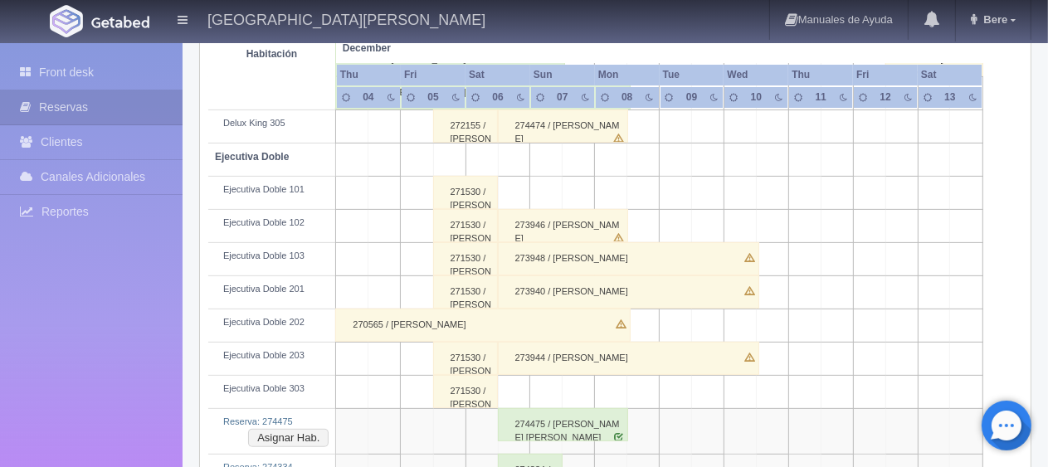
scroll to position [506, 0]
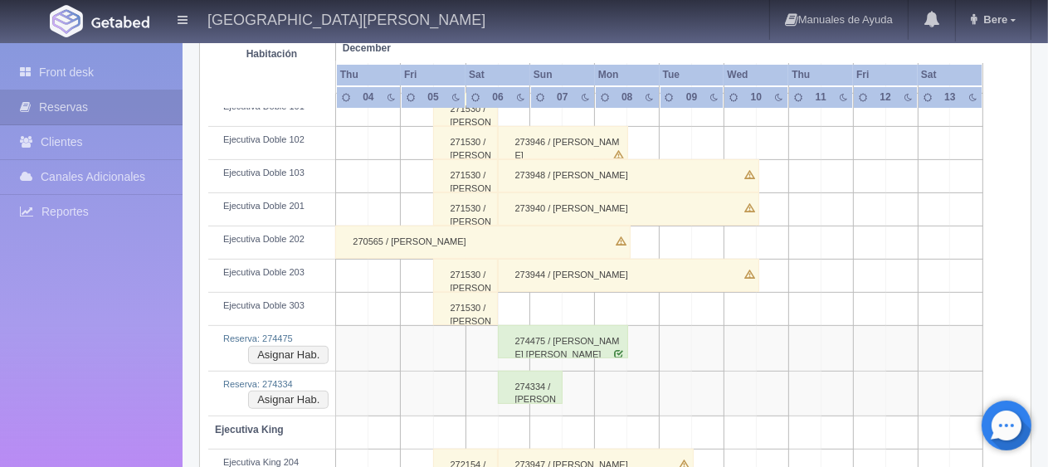
click at [554, 386] on div "274334 / [PERSON_NAME] [PERSON_NAME] [PERSON_NAME]" at bounding box center [531, 387] width 66 height 33
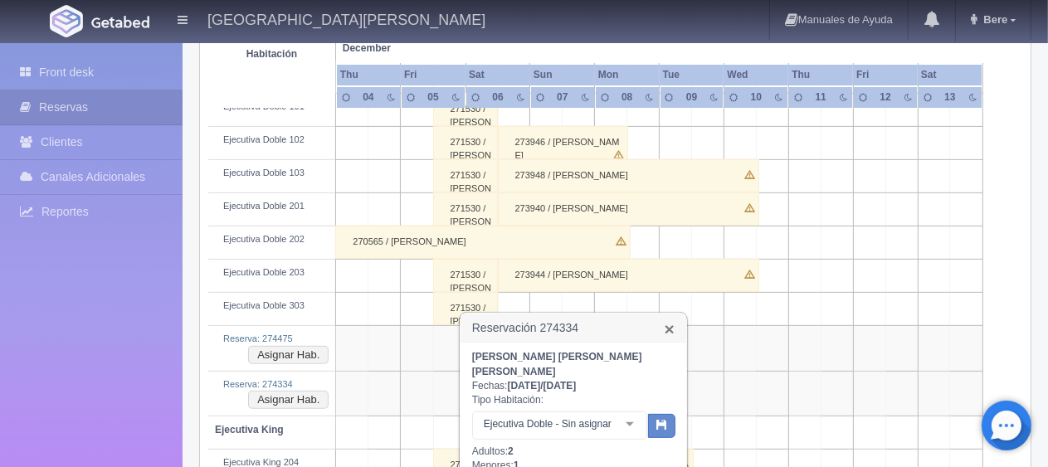
click at [666, 327] on link "×" at bounding box center [670, 328] width 10 height 17
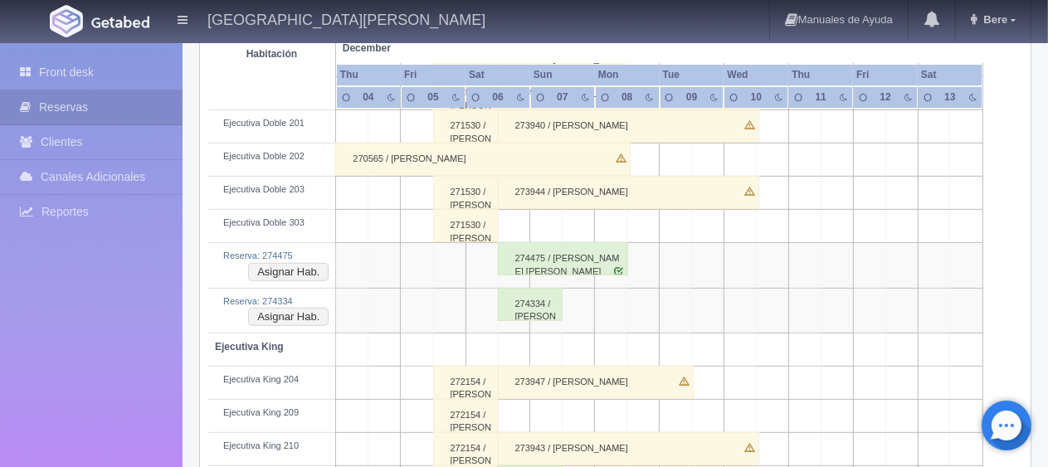
scroll to position [672, 0]
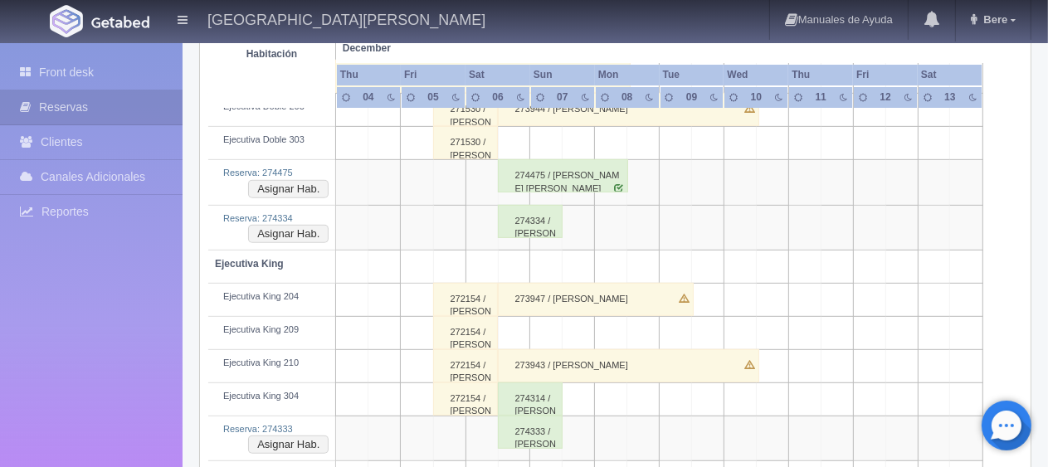
click at [563, 177] on div "274475 / Emily Sarahi Arroyo Leon" at bounding box center [563, 175] width 131 height 33
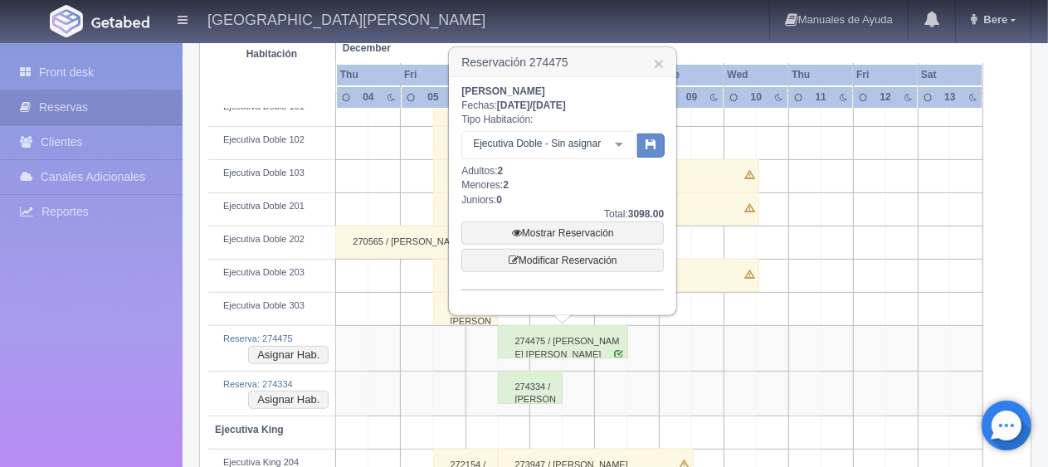
scroll to position [423, 0]
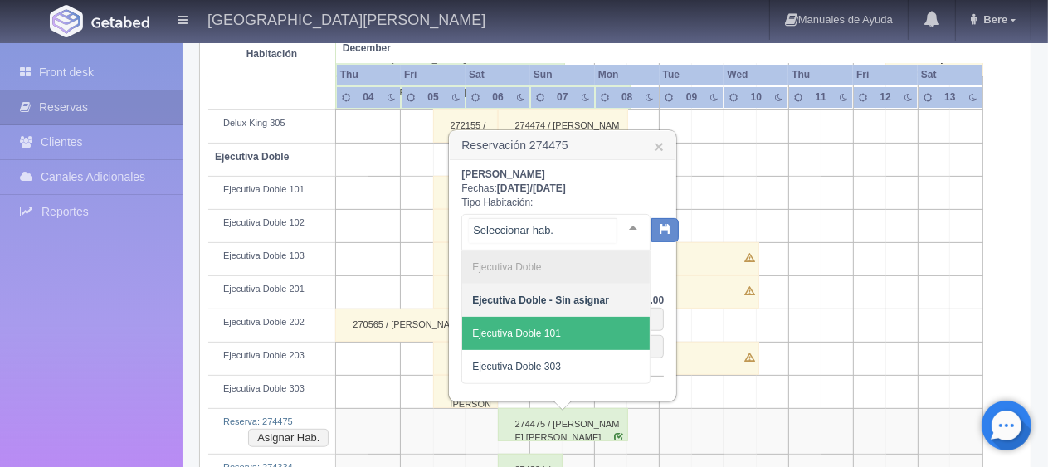
click at [553, 337] on span "Ejecutiva Doble 101" at bounding box center [516, 334] width 89 height 12
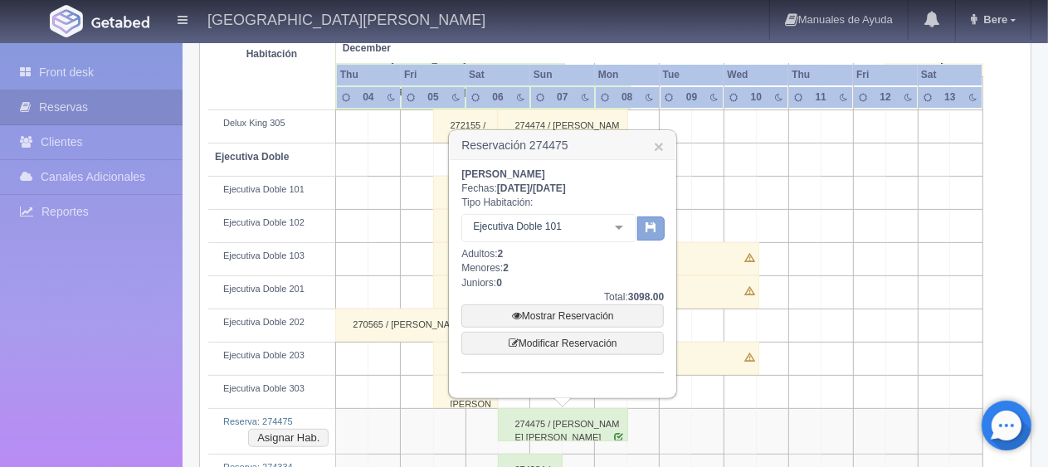
click at [646, 234] on button "button" at bounding box center [650, 229] width 27 height 25
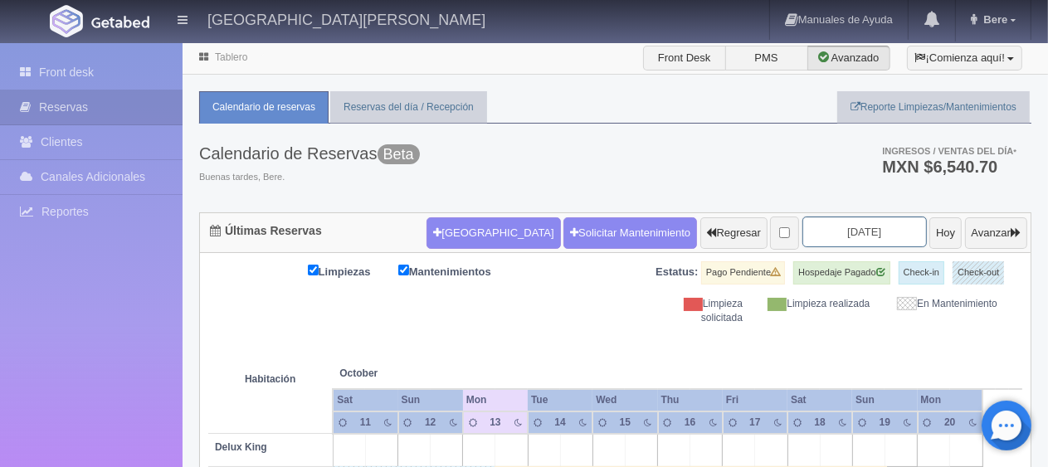
click at [802, 233] on input "2025-10-13" at bounding box center [864, 232] width 124 height 31
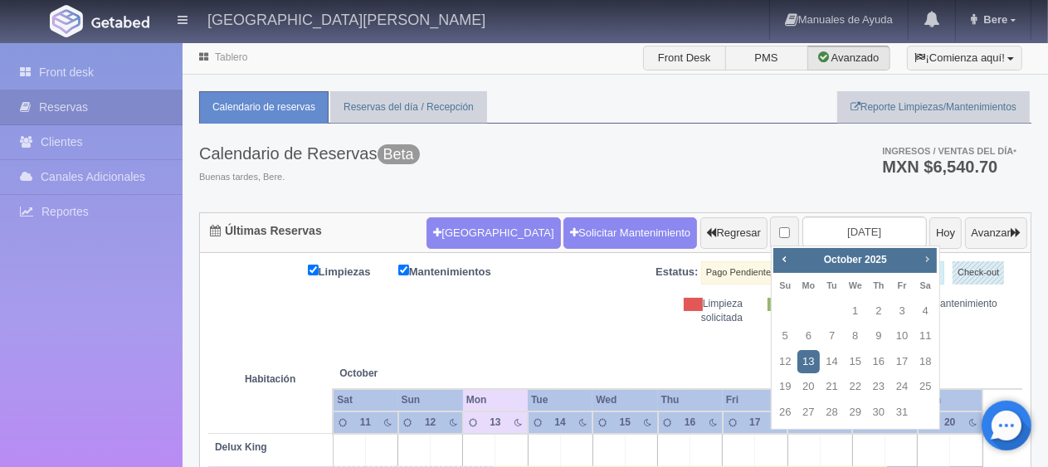
click at [924, 256] on span "Next" at bounding box center [926, 258] width 13 height 13
click at [924, 309] on link "6" at bounding box center [925, 312] width 22 height 24
type input "[DATE]"
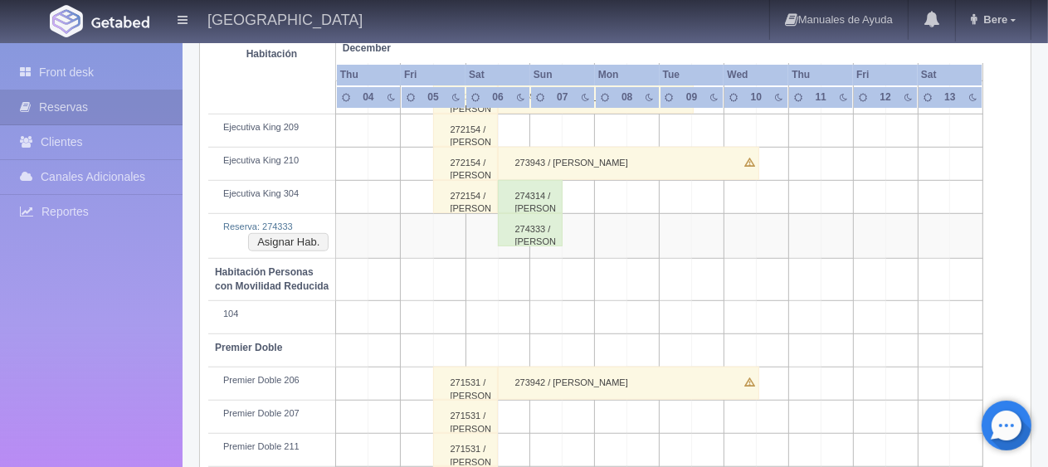
scroll to position [664, 0]
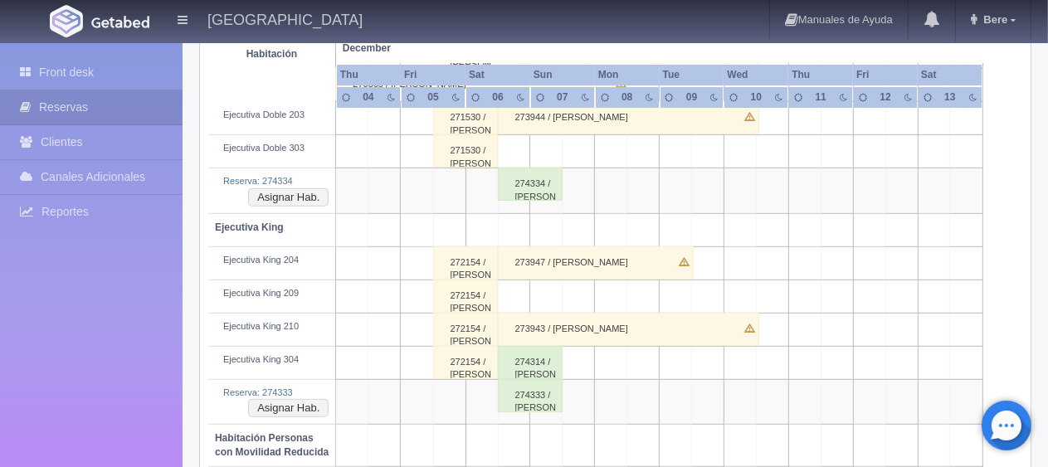
click at [530, 406] on div "274333 / [PERSON_NAME] [PERSON_NAME]" at bounding box center [531, 395] width 66 height 33
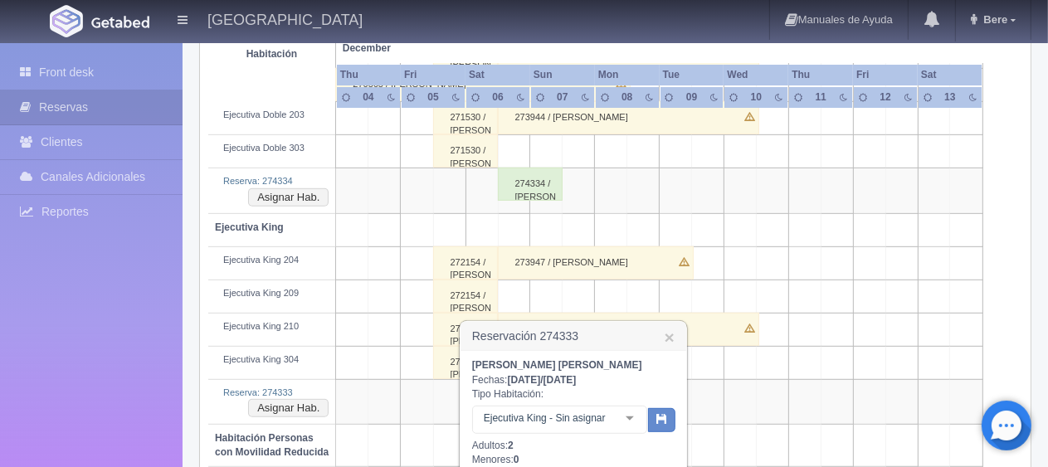
scroll to position [747, 0]
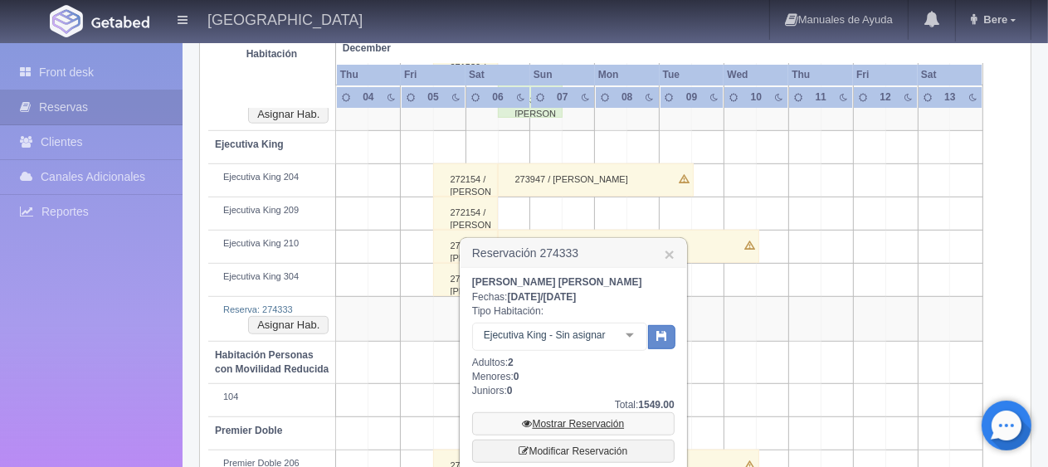
click at [574, 424] on link "Mostrar Reservación" at bounding box center [573, 423] width 202 height 23
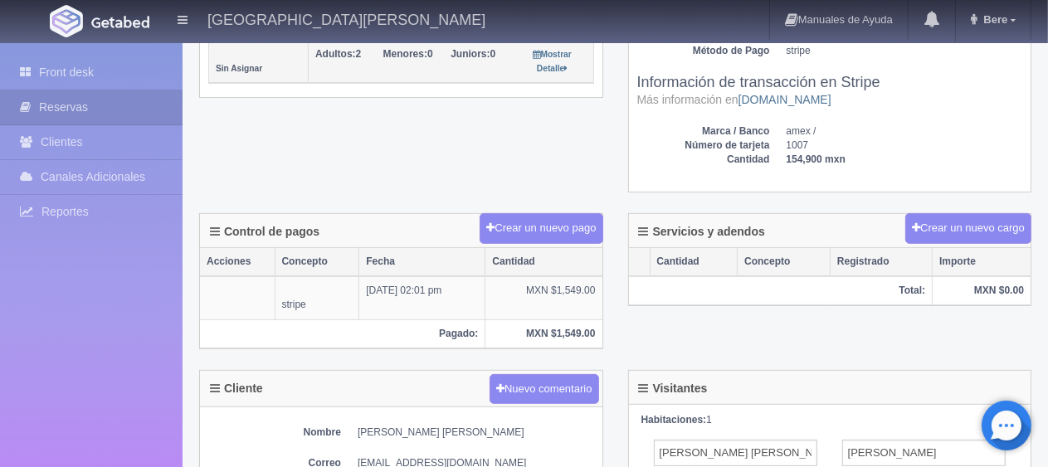
scroll to position [581, 0]
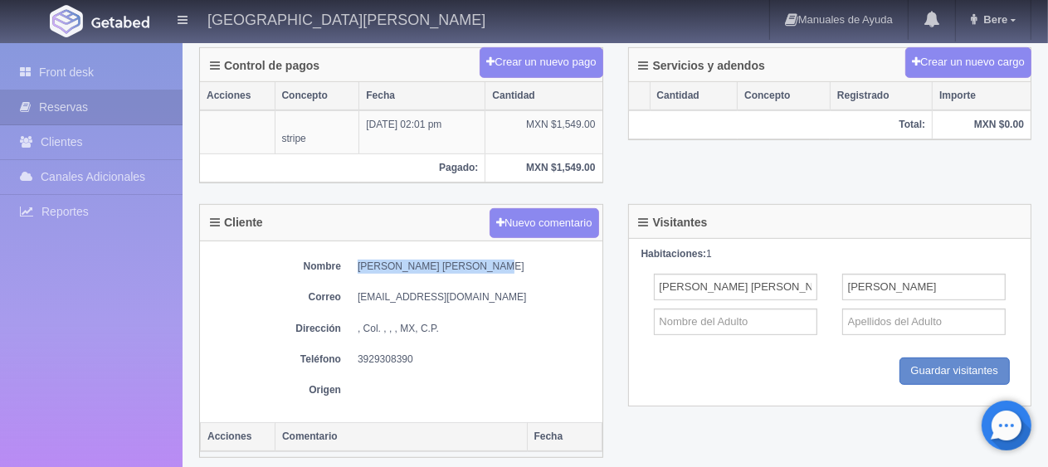
drag, startPoint x: 350, startPoint y: 261, endPoint x: 490, endPoint y: 270, distance: 140.5
click at [490, 270] on div "Nombre [PERSON_NAME] [PERSON_NAME] [EMAIL_ADDRESS][DOMAIN_NAME] Dirección , Col…" at bounding box center [401, 331] width 402 height 181
copy dd "[PERSON_NAME] [PERSON_NAME]"
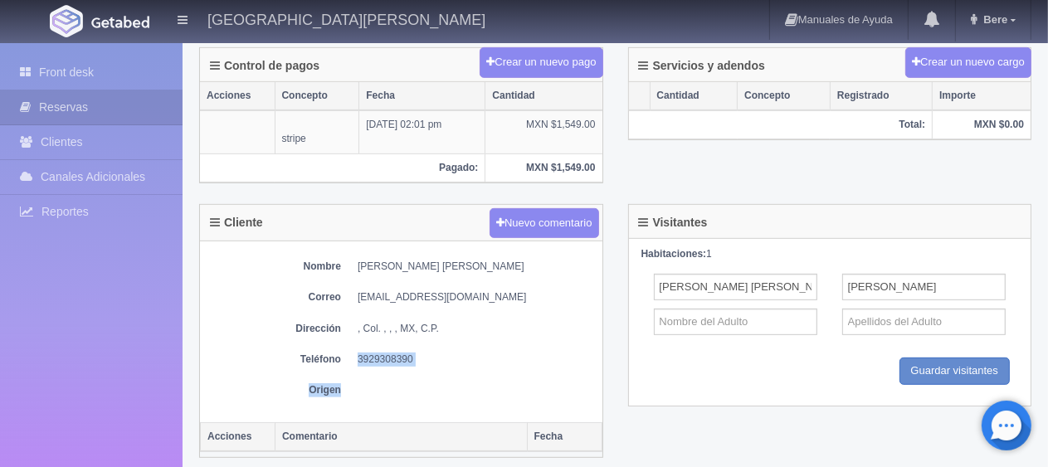
drag, startPoint x: 354, startPoint y: 348, endPoint x: 463, endPoint y: 365, distance: 110.1
click at [463, 365] on div "Nombre [PERSON_NAME] [PERSON_NAME] [EMAIL_ADDRESS][DOMAIN_NAME] Dirección , Col…" at bounding box center [401, 331] width 402 height 181
click at [468, 362] on div "Nombre [PERSON_NAME] [PERSON_NAME] [EMAIL_ADDRESS][DOMAIN_NAME] Dirección , Col…" at bounding box center [401, 331] width 402 height 181
drag, startPoint x: 348, startPoint y: 353, endPoint x: 456, endPoint y: 353, distance: 108.7
click at [456, 353] on dl "Teléfono [PHONE_NUMBER]" at bounding box center [401, 360] width 386 height 14
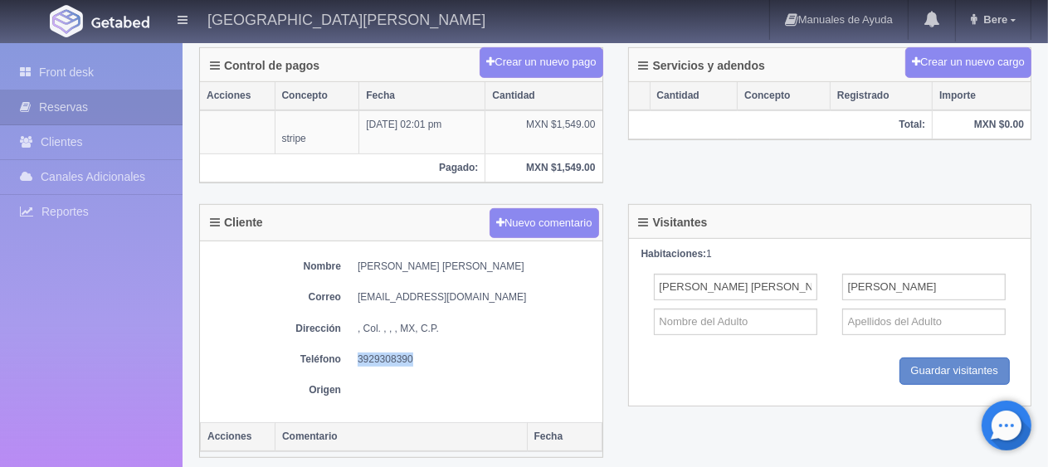
copy dd "3929308390"
click at [524, 290] on dd "karendenissearroyoleon@gmail.com" at bounding box center [476, 297] width 236 height 14
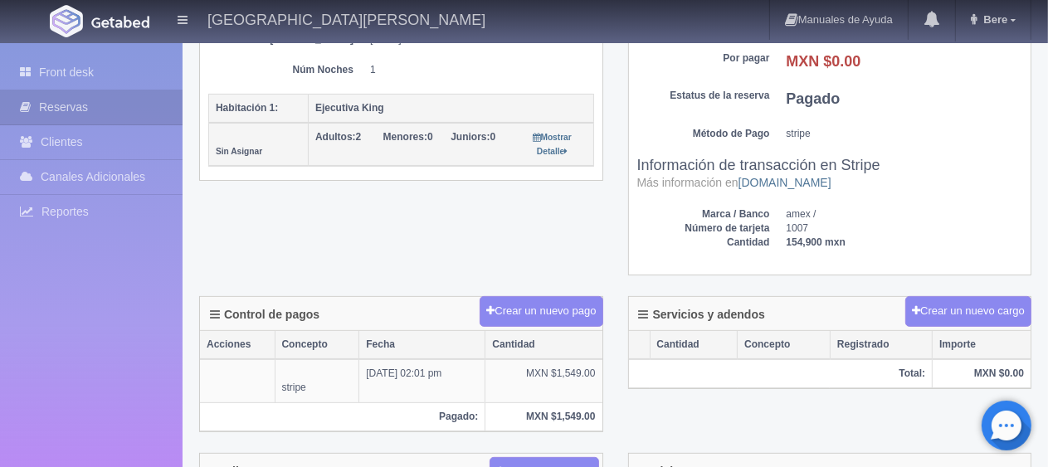
scroll to position [83, 0]
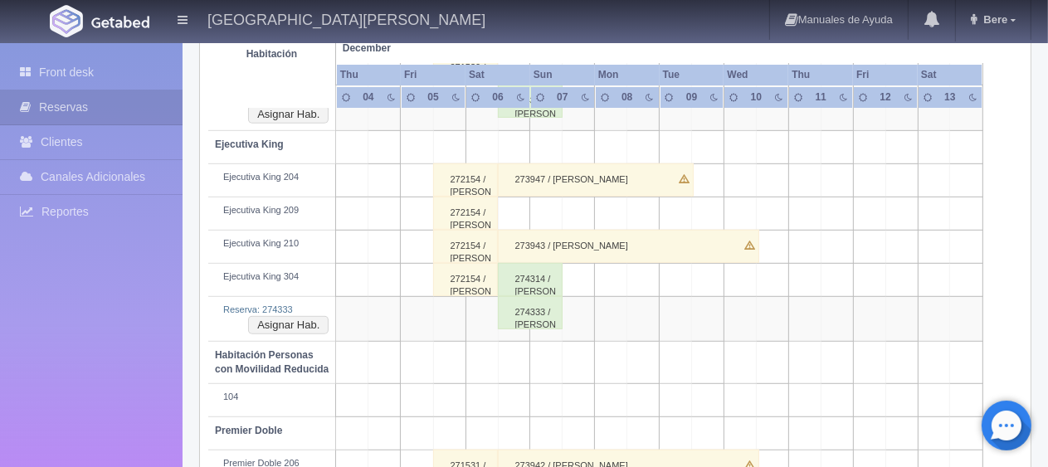
scroll to position [747, 0]
click at [533, 324] on div "274333 / Karen Denisse Arroyo Leon" at bounding box center [531, 312] width 66 height 33
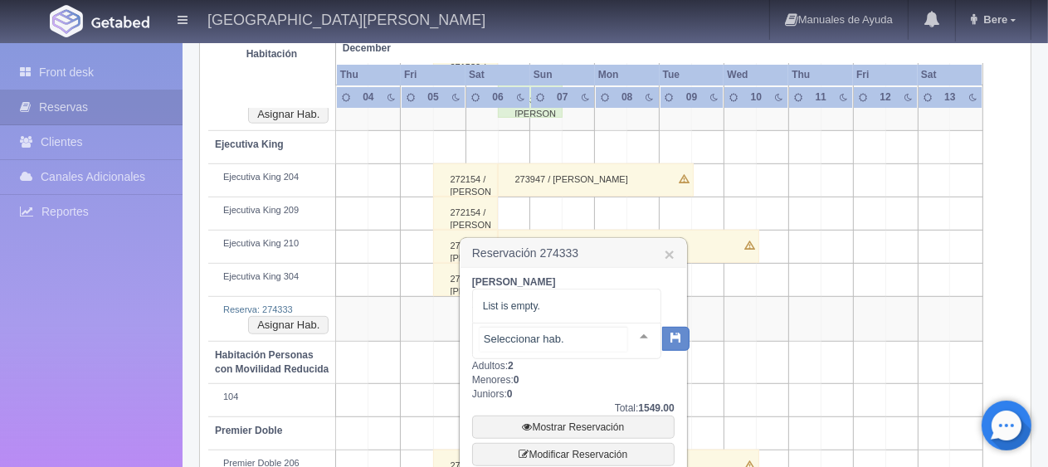
click at [569, 339] on input "text" at bounding box center [554, 339] width 148 height 25
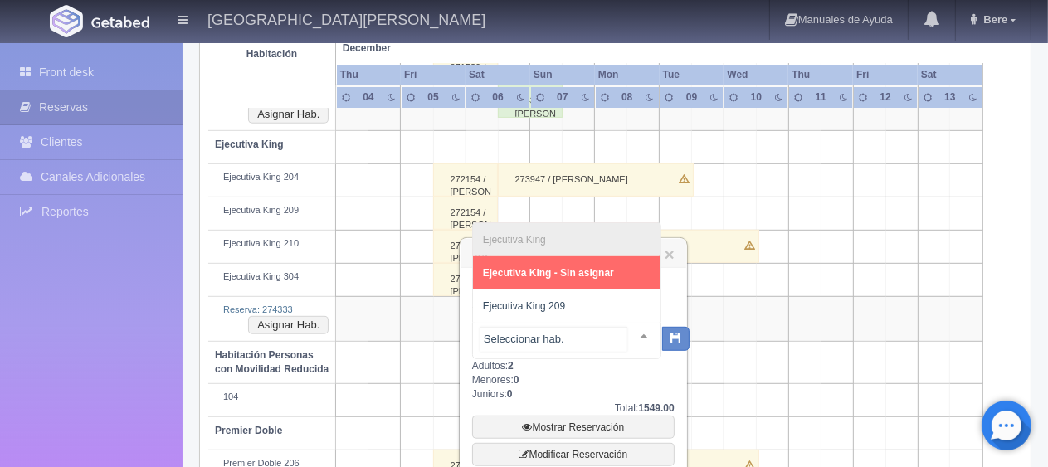
click at [569, 336] on input "text" at bounding box center [554, 339] width 148 height 25
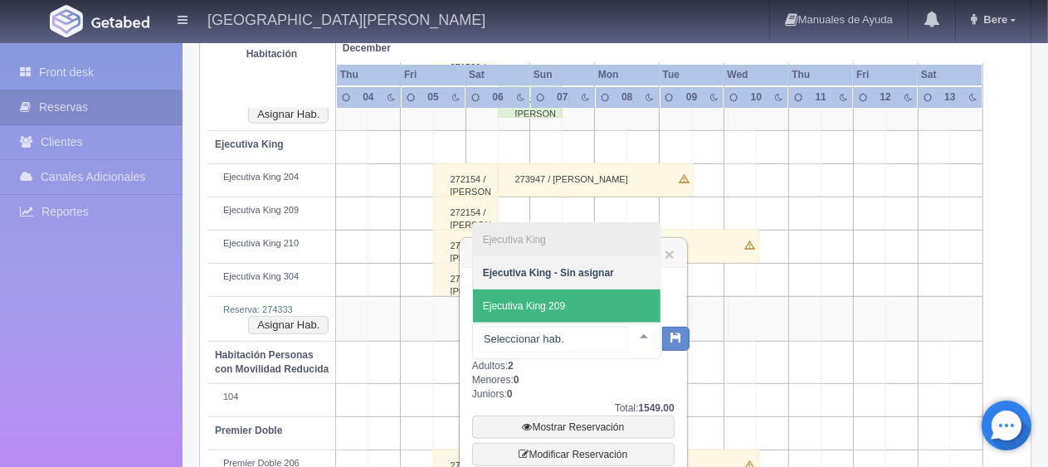
click at [571, 314] on span "Ejecutiva King 209" at bounding box center [567, 306] width 188 height 33
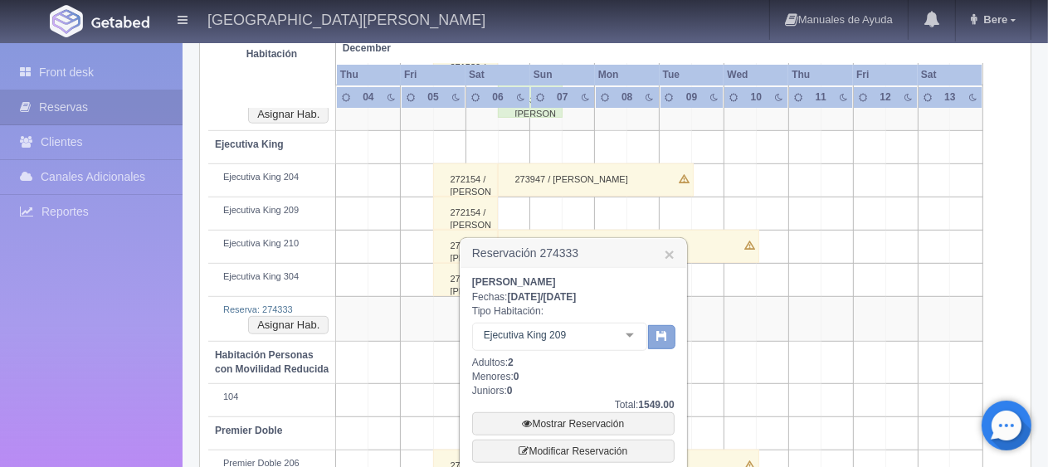
click at [661, 340] on icon "button" at bounding box center [661, 335] width 11 height 11
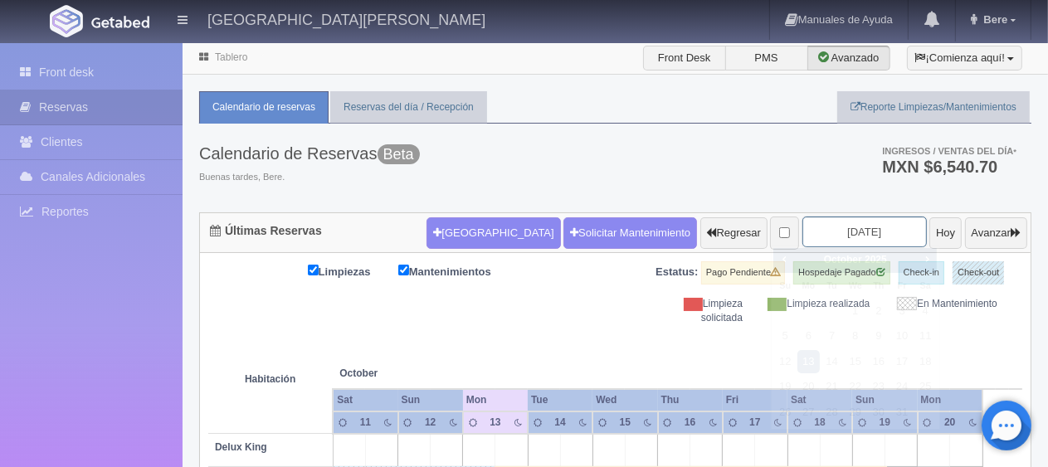
click at [818, 236] on input "2025-10-13" at bounding box center [864, 232] width 124 height 31
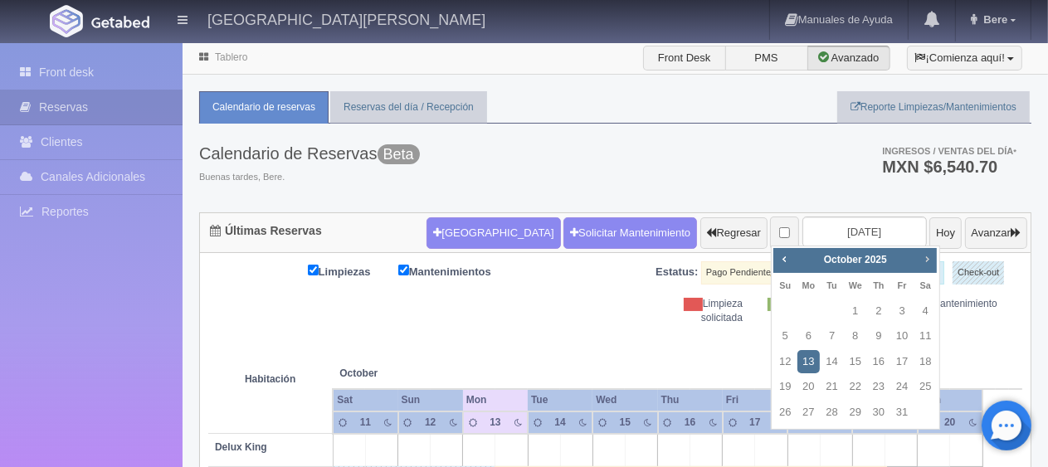
click at [932, 255] on span "Next" at bounding box center [926, 258] width 13 height 13
click at [926, 257] on span "Next" at bounding box center [926, 258] width 13 height 13
click at [919, 309] on link "6" at bounding box center [925, 312] width 22 height 24
type input "[DATE]"
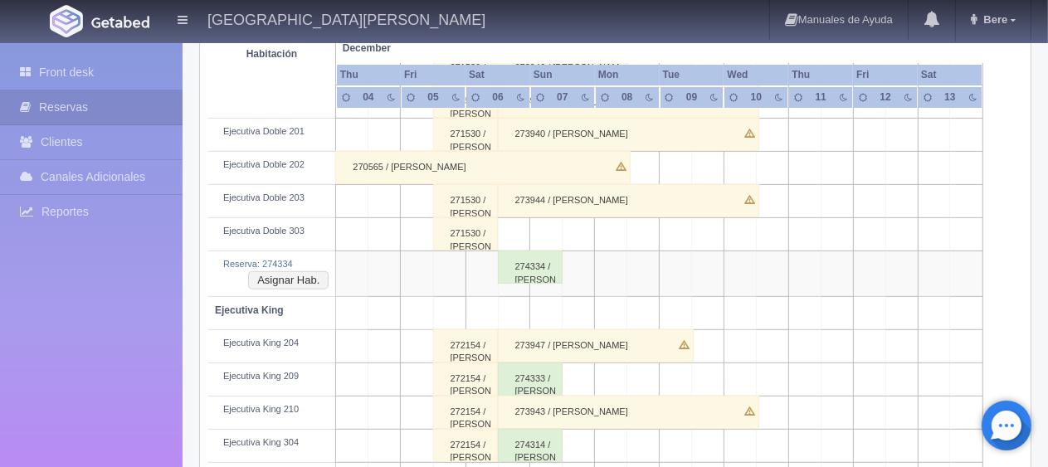
scroll to position [498, 0]
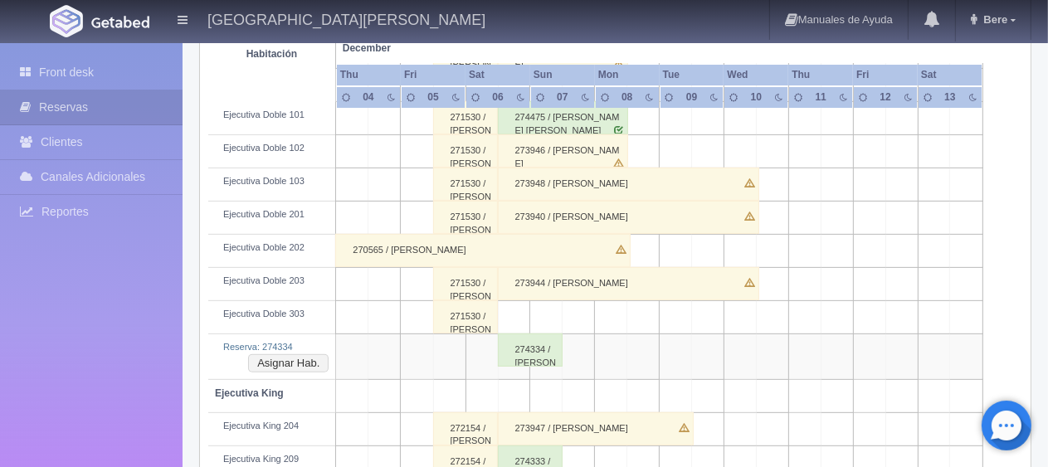
click at [541, 355] on div "274334 / [PERSON_NAME] [PERSON_NAME]" at bounding box center [531, 350] width 66 height 33
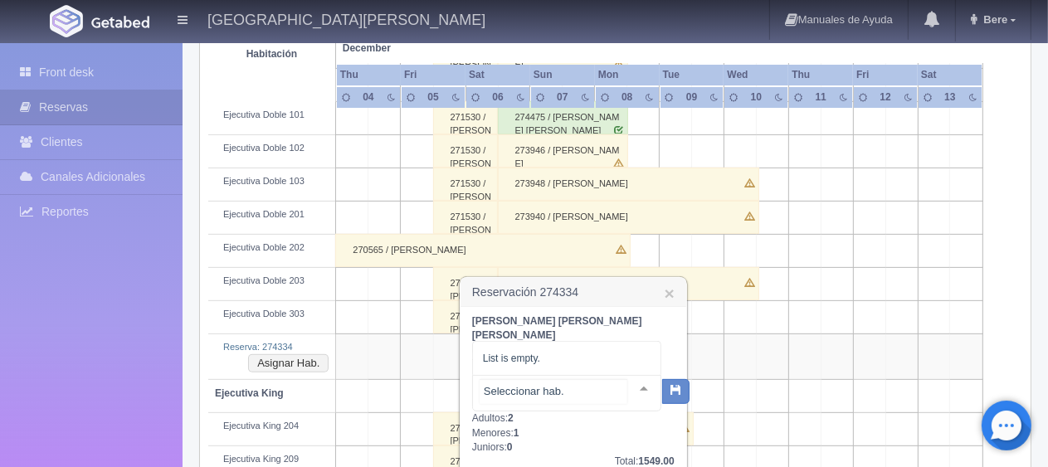
click at [607, 382] on input "text" at bounding box center [554, 391] width 148 height 25
click at [591, 380] on input "text" at bounding box center [554, 391] width 148 height 25
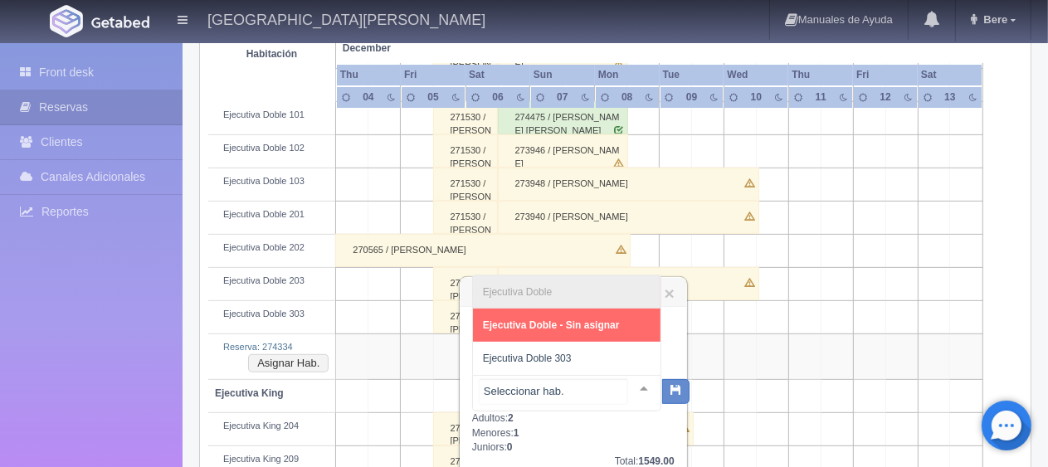
click at [549, 380] on input "text" at bounding box center [554, 391] width 148 height 25
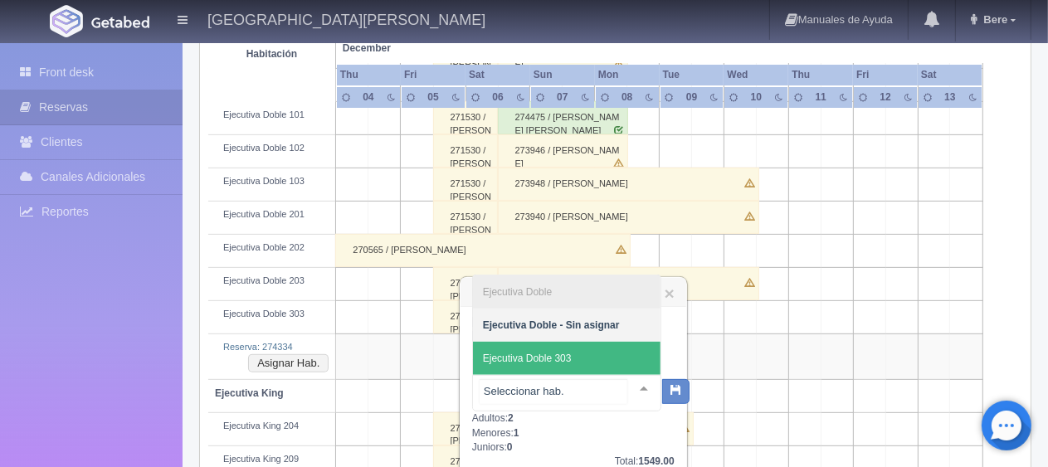
click at [561, 354] on span "Ejecutiva Doble 303" at bounding box center [567, 358] width 188 height 33
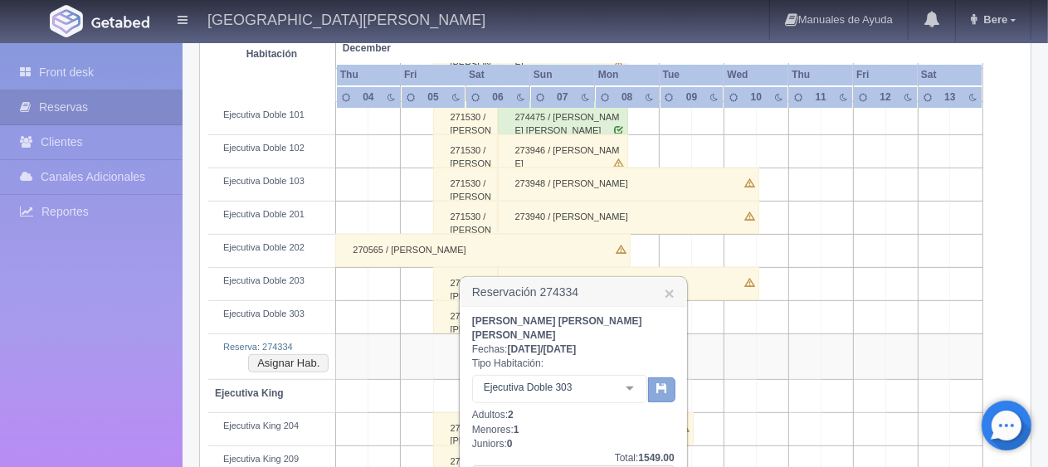
click at [651, 379] on button "button" at bounding box center [661, 390] width 27 height 25
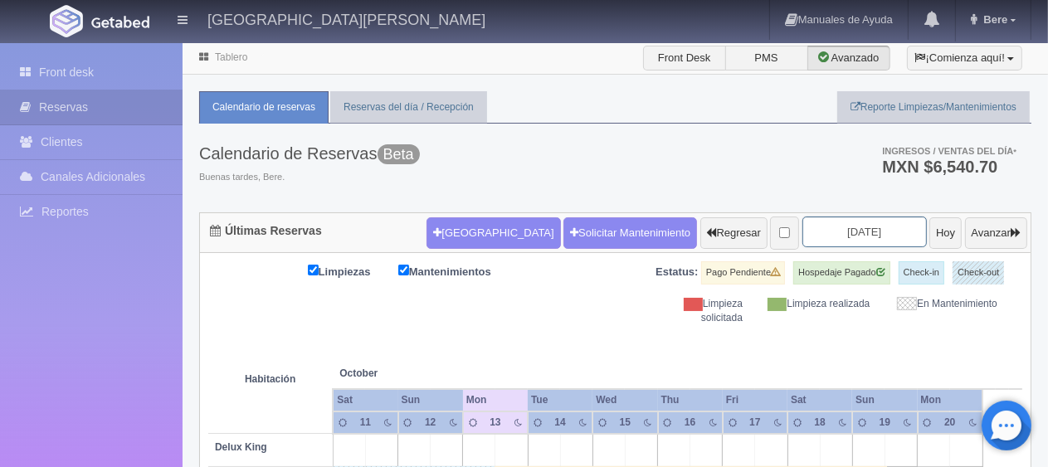
click at [823, 232] on input "2025-10-13" at bounding box center [864, 232] width 124 height 31
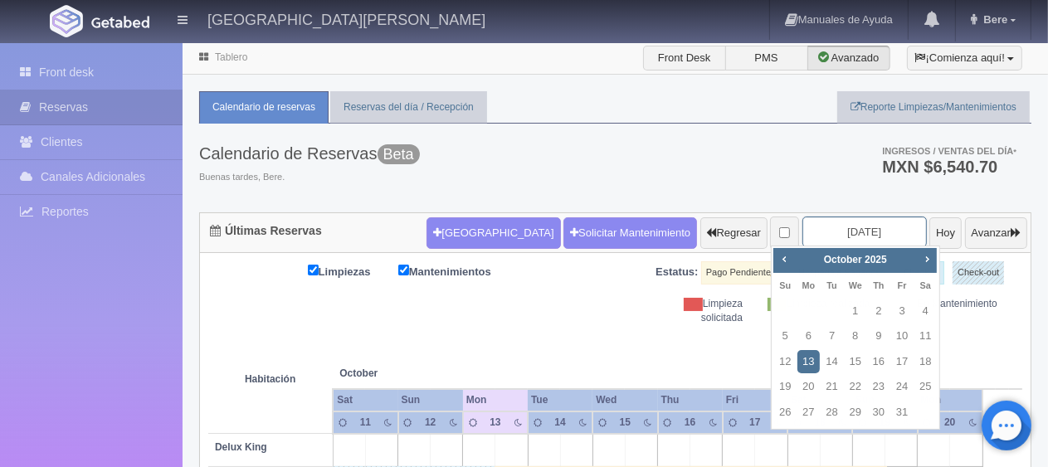
click at [823, 232] on input "2025-10-13" at bounding box center [864, 232] width 124 height 31
click at [932, 258] on span "Next" at bounding box center [926, 258] width 13 height 13
click at [929, 308] on link "6" at bounding box center [925, 312] width 22 height 24
type input "2025-12-06"
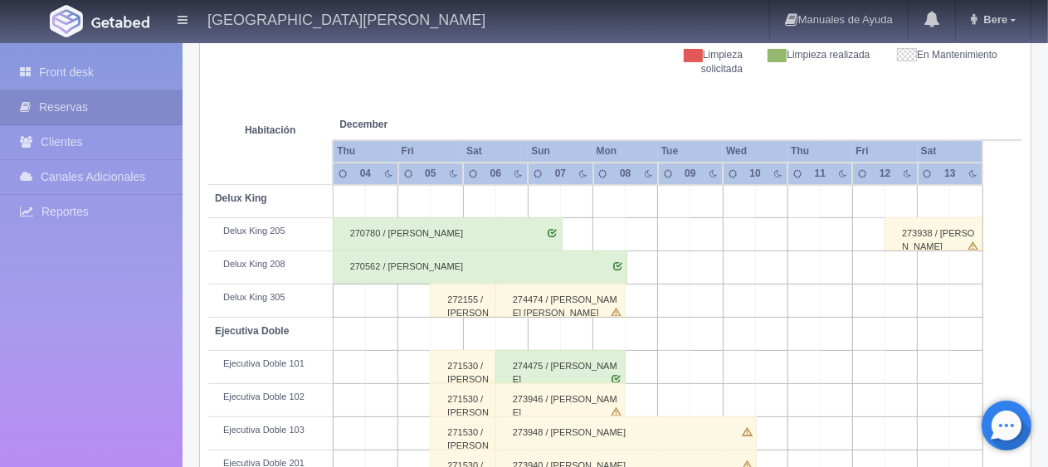
scroll to position [332, 0]
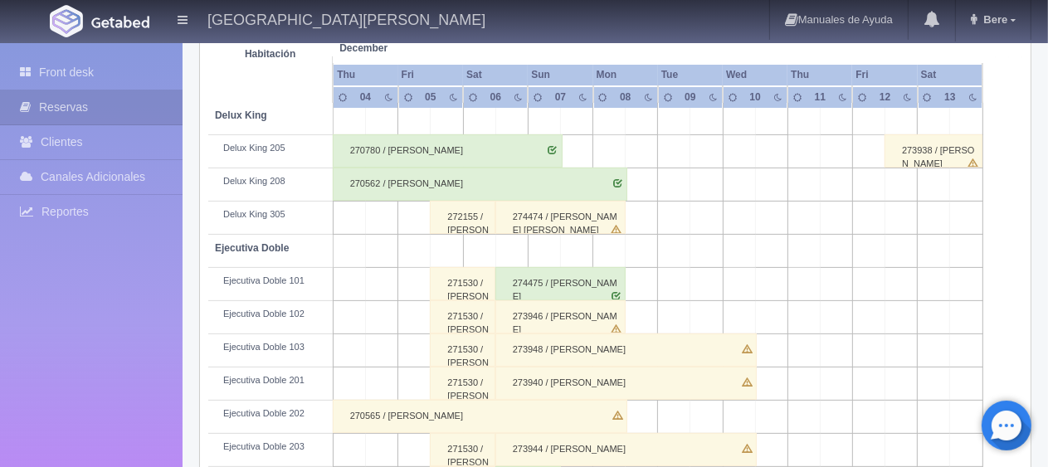
click at [540, 215] on div "274474 / [PERSON_NAME] [PERSON_NAME]" at bounding box center [560, 217] width 131 height 33
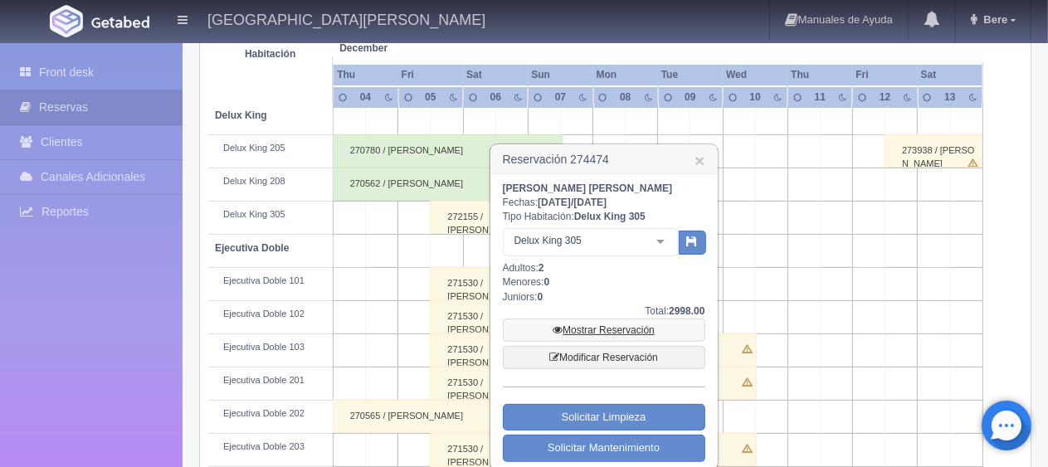
click at [584, 327] on link "Mostrar Reservación" at bounding box center [604, 330] width 202 height 23
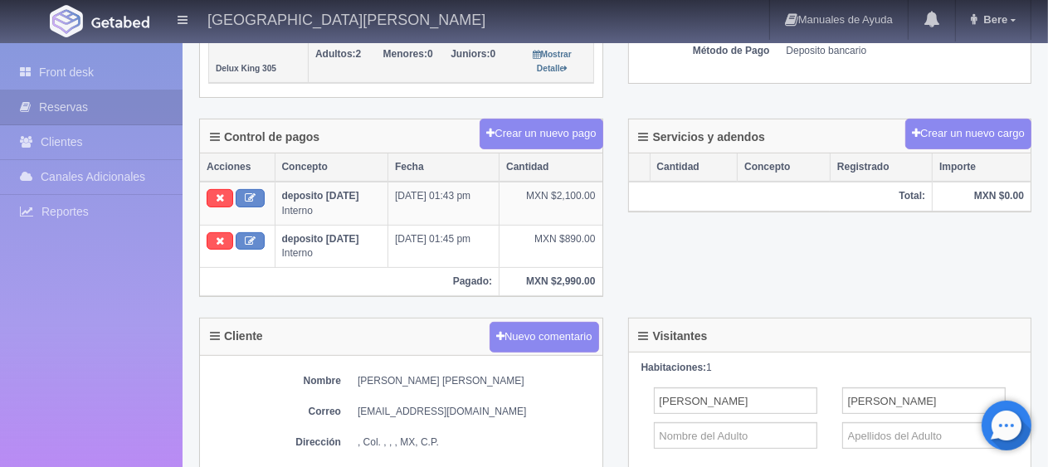
scroll to position [249, 0]
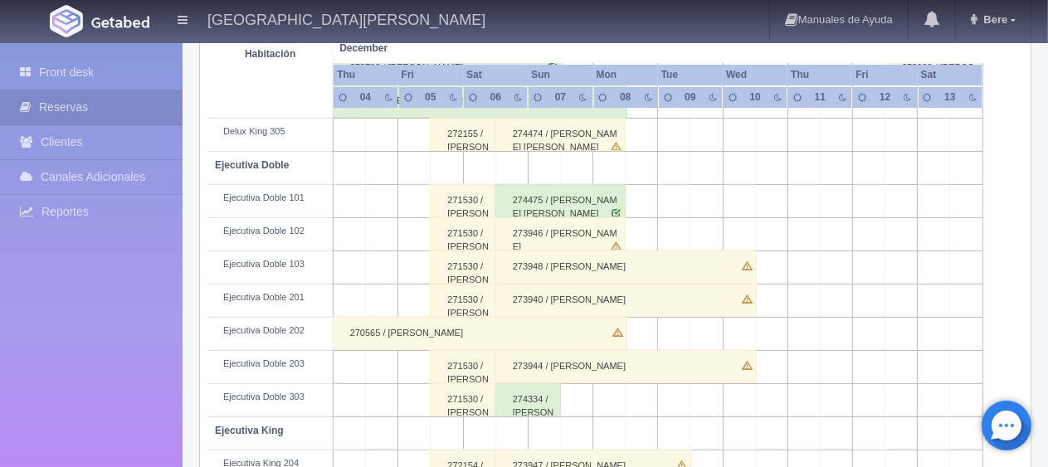
scroll to position [581, 0]
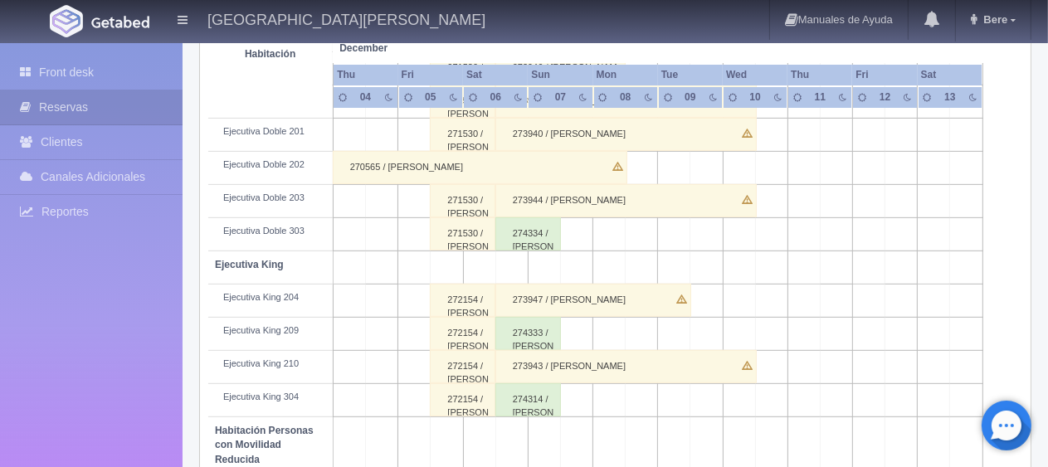
click at [545, 397] on div "274314 / [PERSON_NAME] [PERSON_NAME]" at bounding box center [528, 399] width 66 height 33
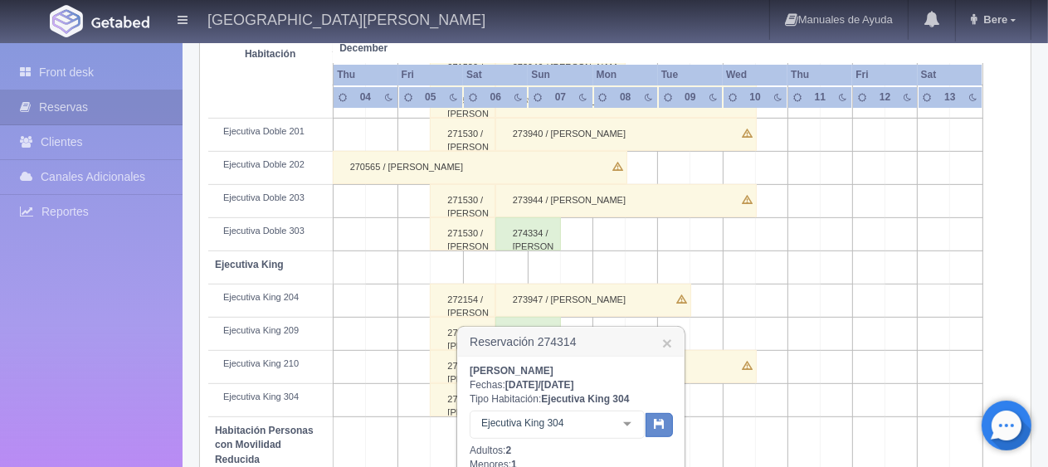
scroll to position [747, 0]
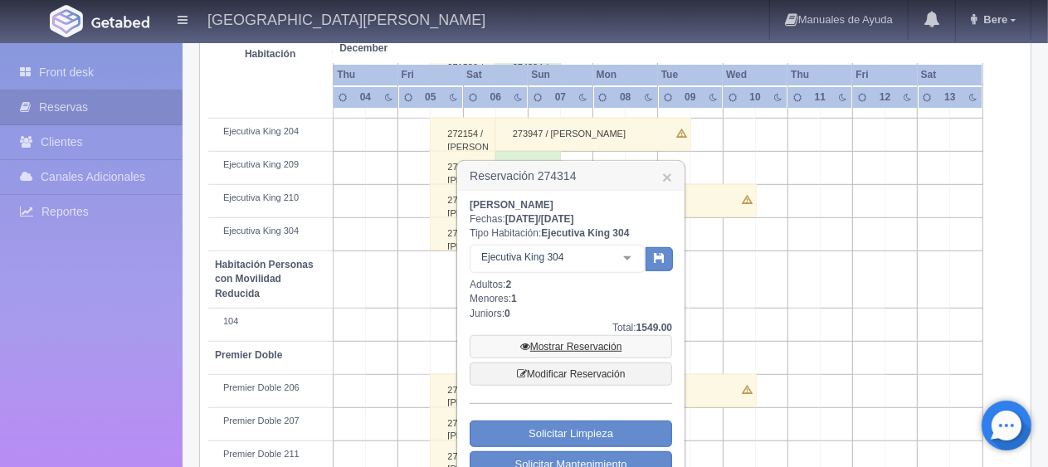
click at [577, 350] on link "Mostrar Reservación" at bounding box center [571, 346] width 202 height 23
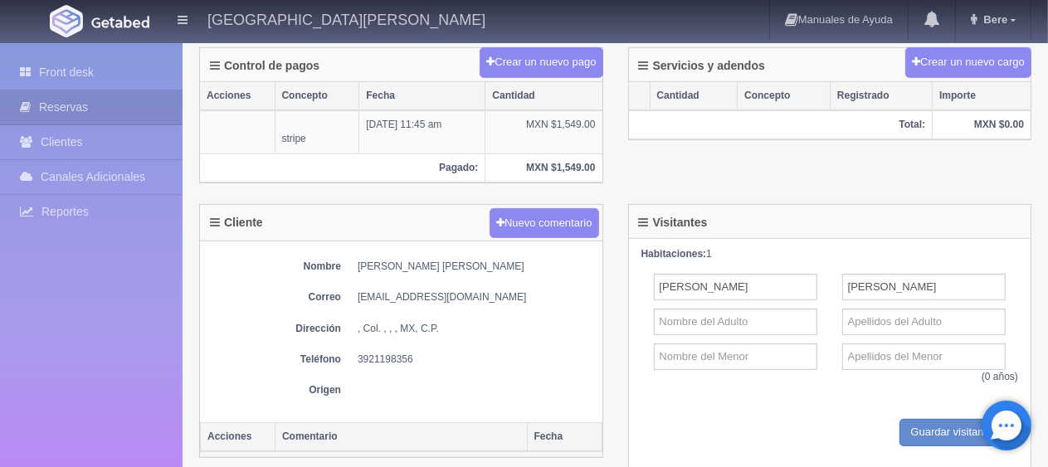
scroll to position [498, 0]
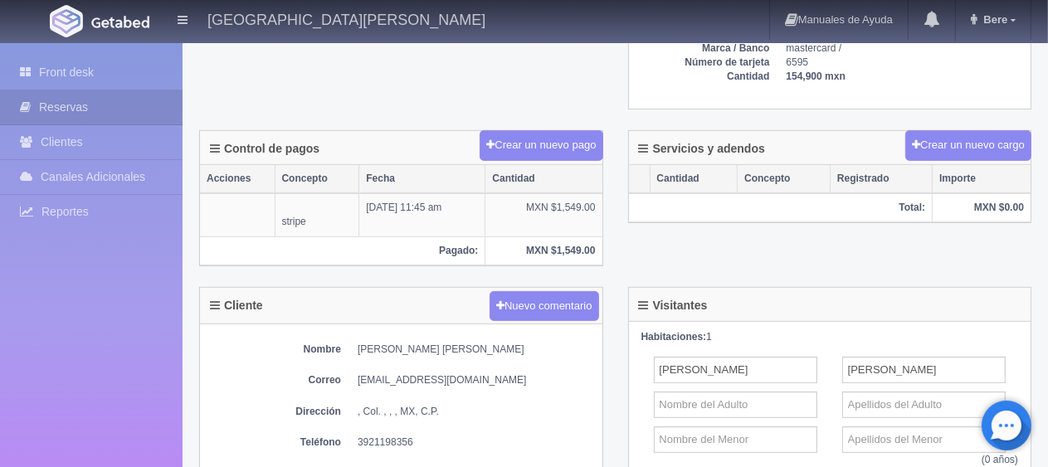
click at [563, 396] on div "Nombre [PERSON_NAME] [PERSON_NAME] [EMAIL_ADDRESS][DOMAIN_NAME] Dirección , Col…" at bounding box center [401, 414] width 402 height 181
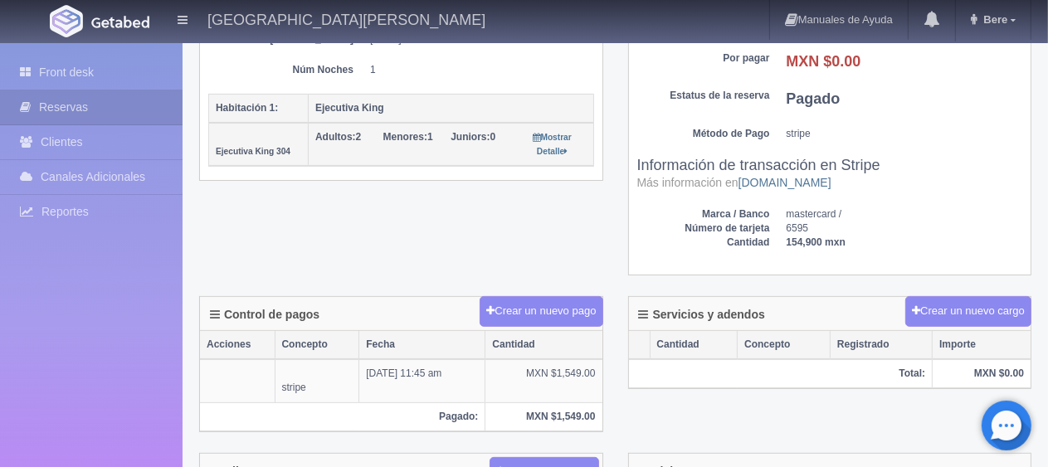
scroll to position [166, 0]
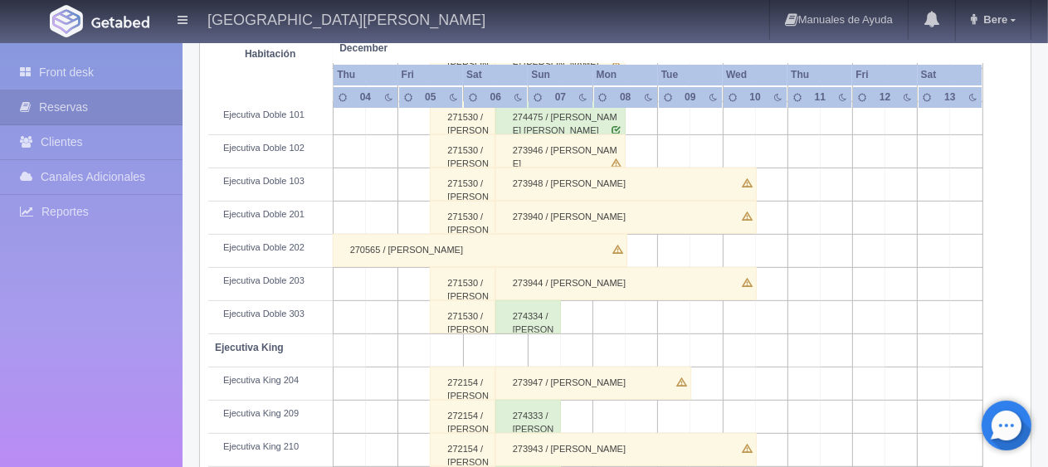
scroll to position [415, 0]
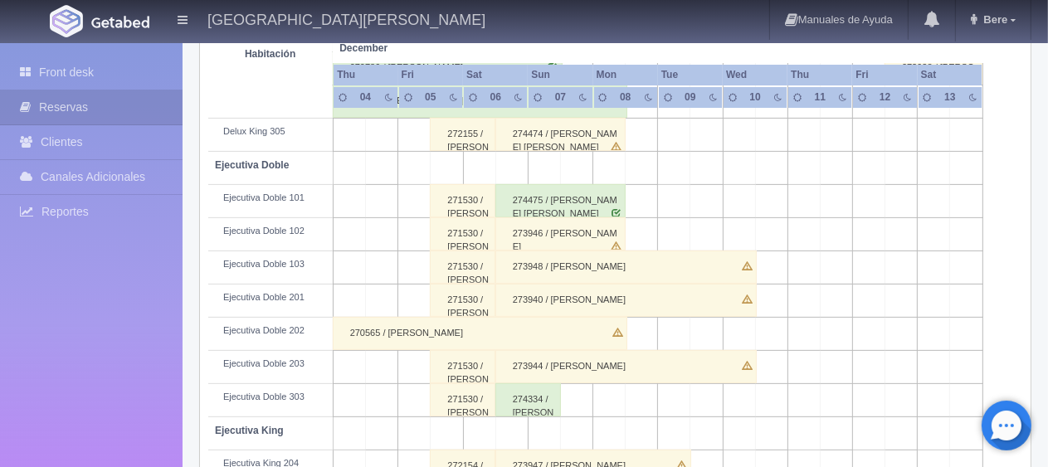
click at [581, 195] on div "274475 / [PERSON_NAME] [PERSON_NAME]" at bounding box center [560, 200] width 131 height 33
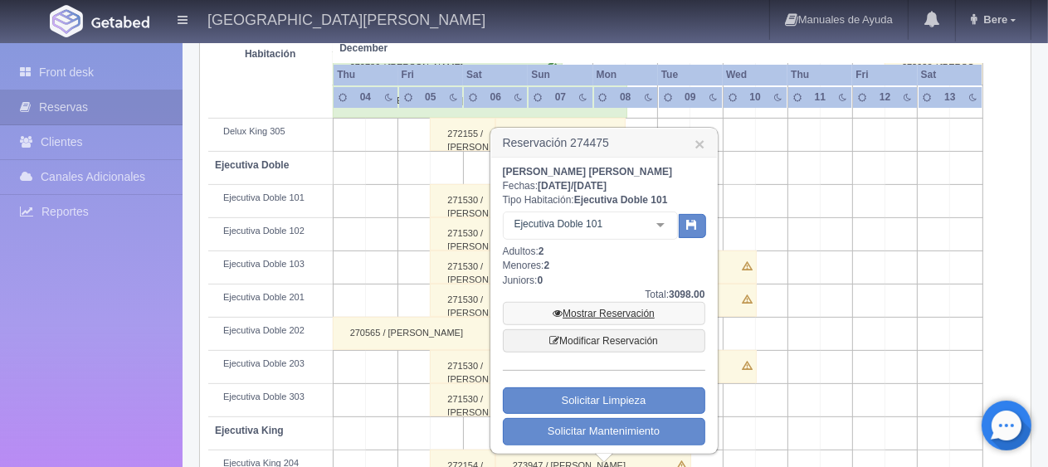
click at [611, 314] on link "Mostrar Reservación" at bounding box center [604, 313] width 202 height 23
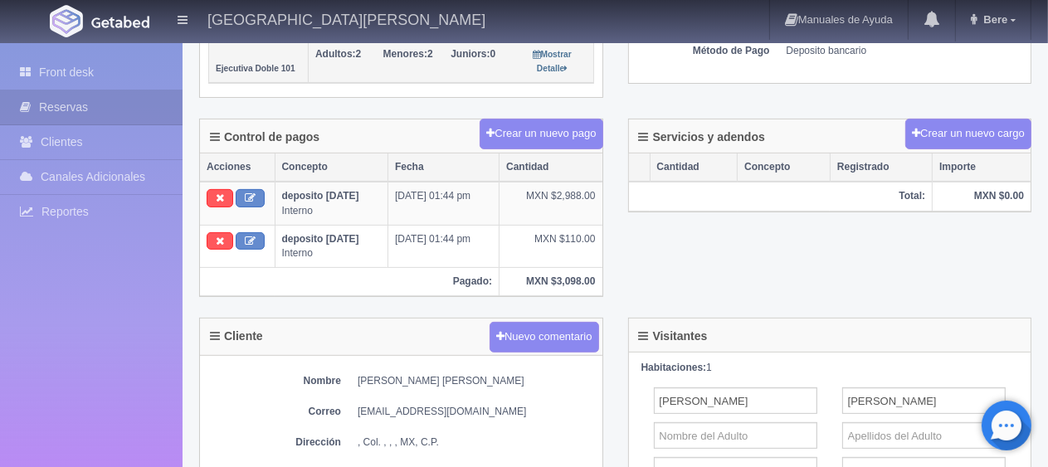
scroll to position [249, 0]
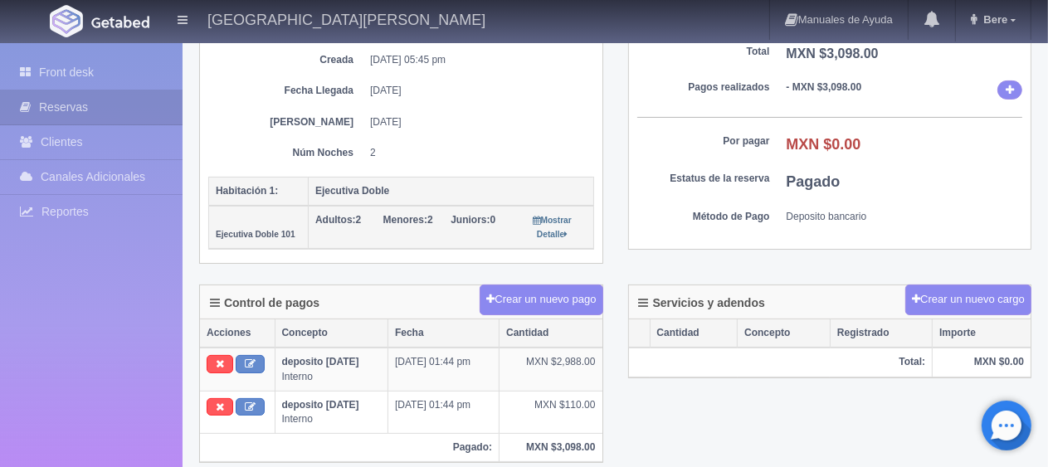
click at [567, 150] on dd "2" at bounding box center [476, 153] width 212 height 14
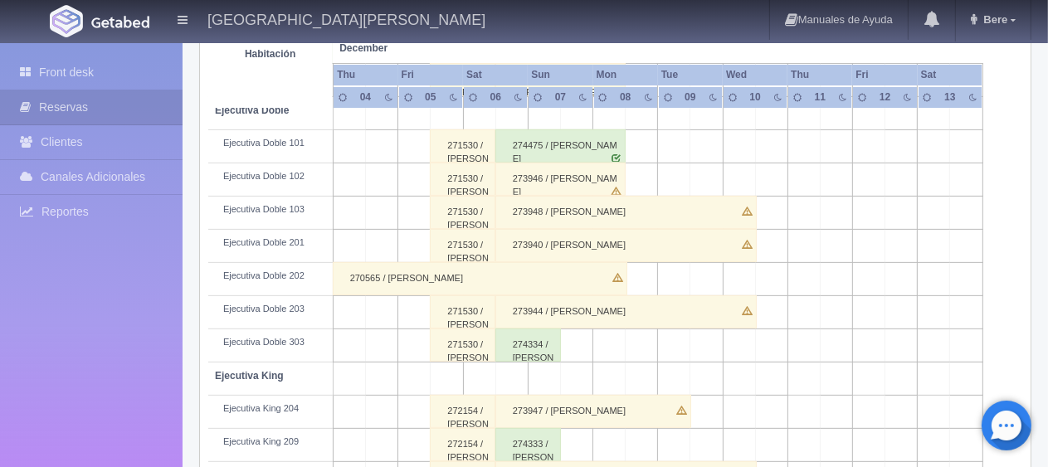
scroll to position [304, 0]
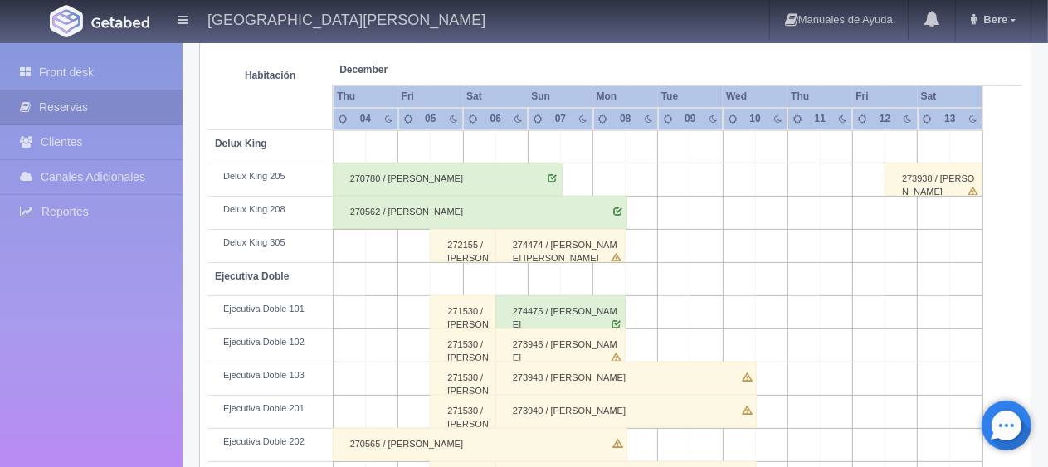
click at [567, 310] on div "274475 / Emily Sarahi Arroyo Leon" at bounding box center [560, 311] width 131 height 33
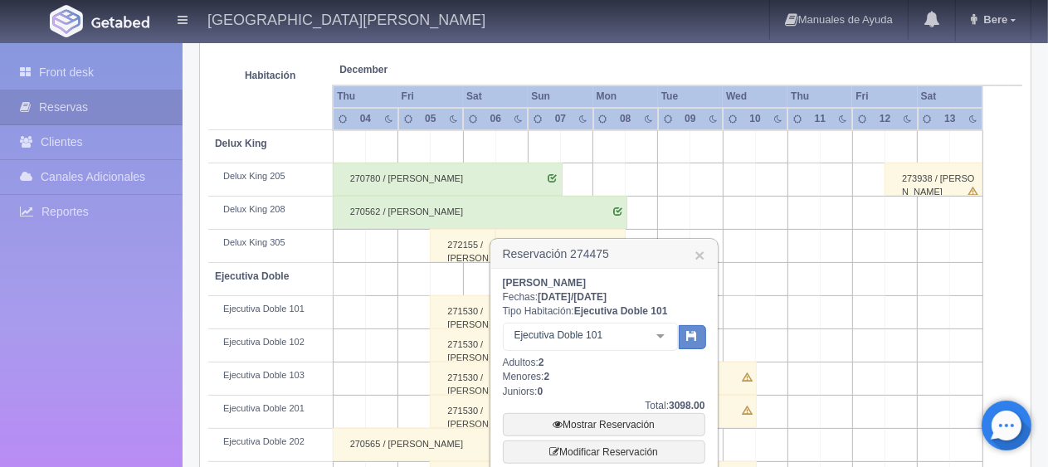
scroll to position [387, 0]
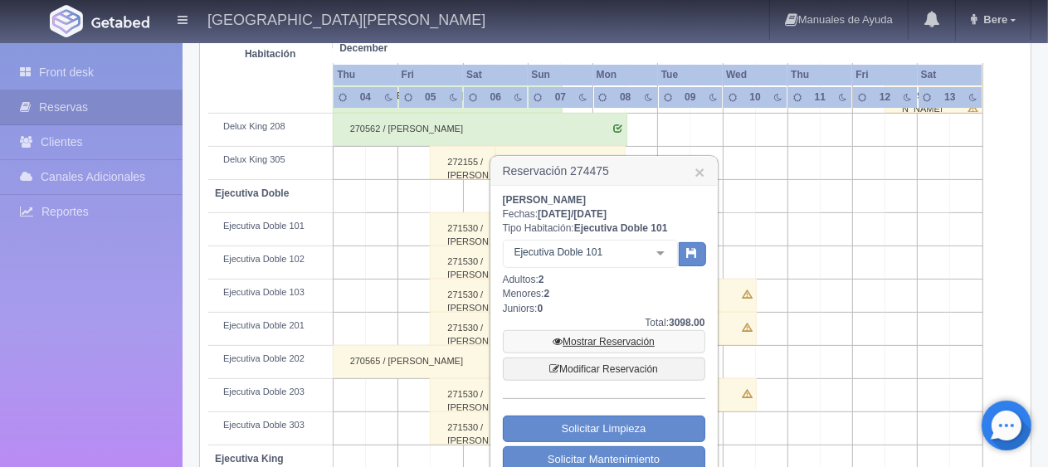
click at [592, 338] on link "Mostrar Reservación" at bounding box center [604, 341] width 202 height 23
click at [607, 334] on link "Mostrar Reservación" at bounding box center [604, 341] width 202 height 23
click at [615, 343] on link "Mostrar Reservación" at bounding box center [604, 341] width 202 height 23
click at [700, 168] on link "×" at bounding box center [699, 171] width 10 height 17
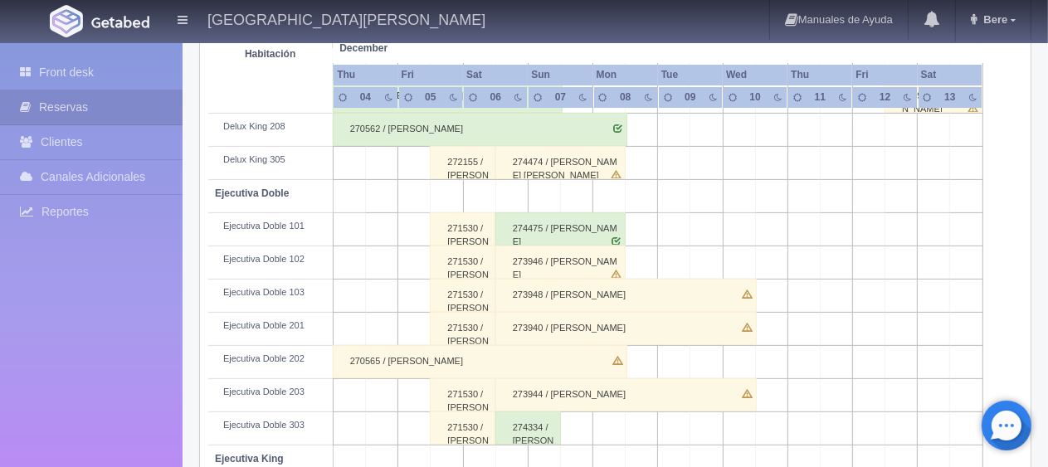
click at [575, 168] on div "274474 / Emily Sarahi Arroyo Leon" at bounding box center [560, 162] width 131 height 33
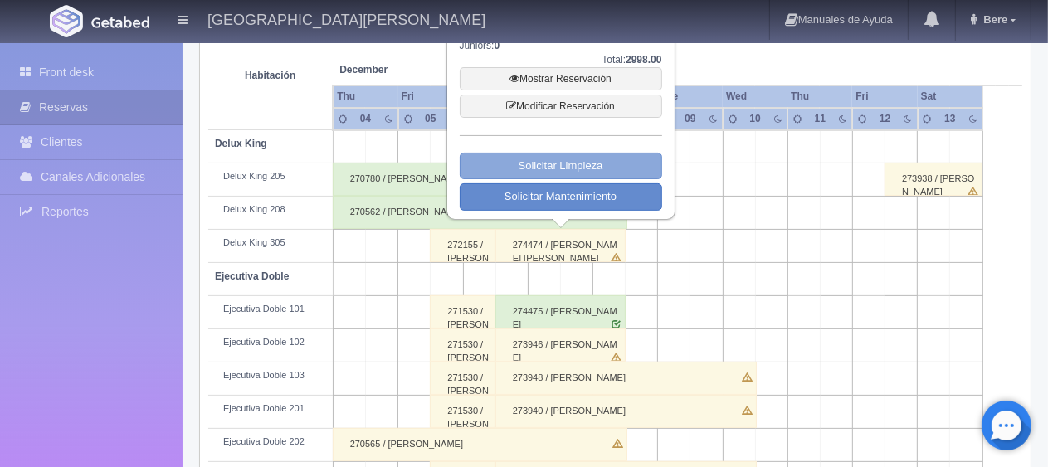
scroll to position [221, 0]
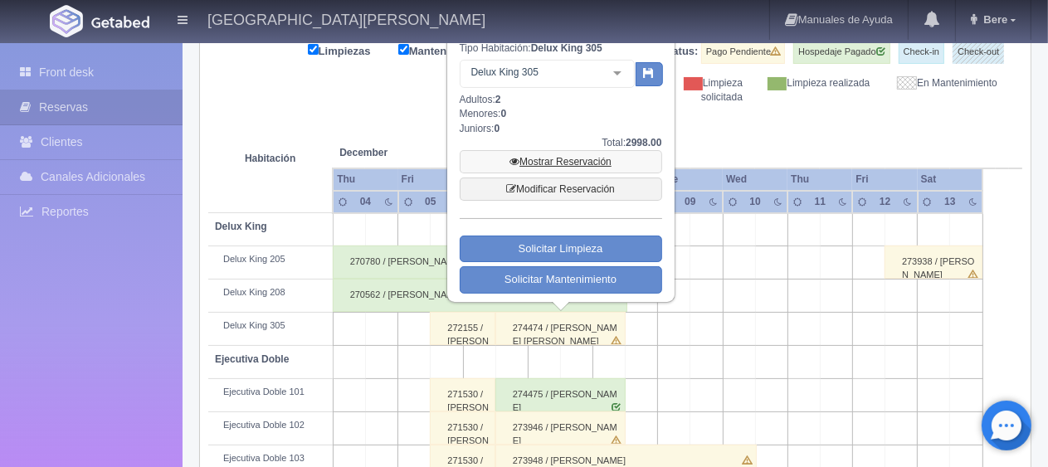
click at [574, 158] on link "Mostrar Reservación" at bounding box center [561, 161] width 202 height 23
click at [544, 382] on div "274475 / Emily Sarahi Arroyo Leon" at bounding box center [560, 394] width 131 height 33
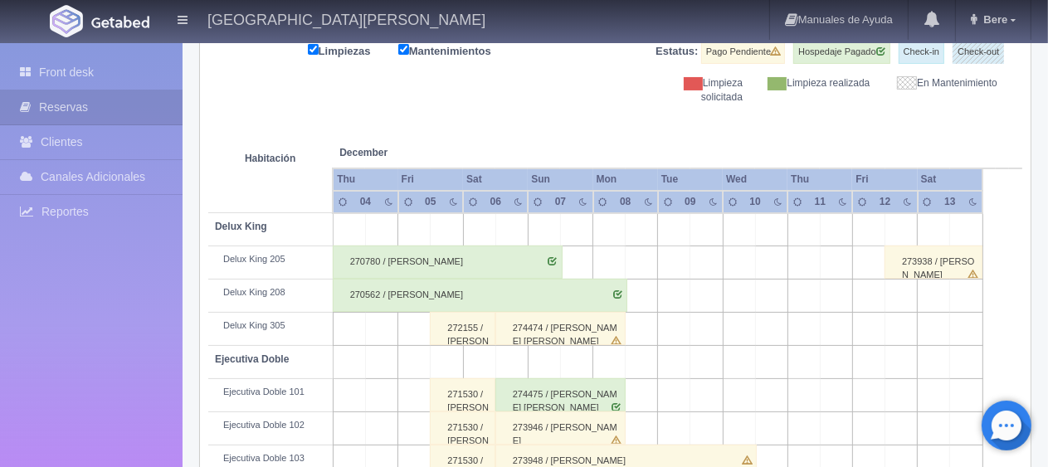
scroll to position [470, 0]
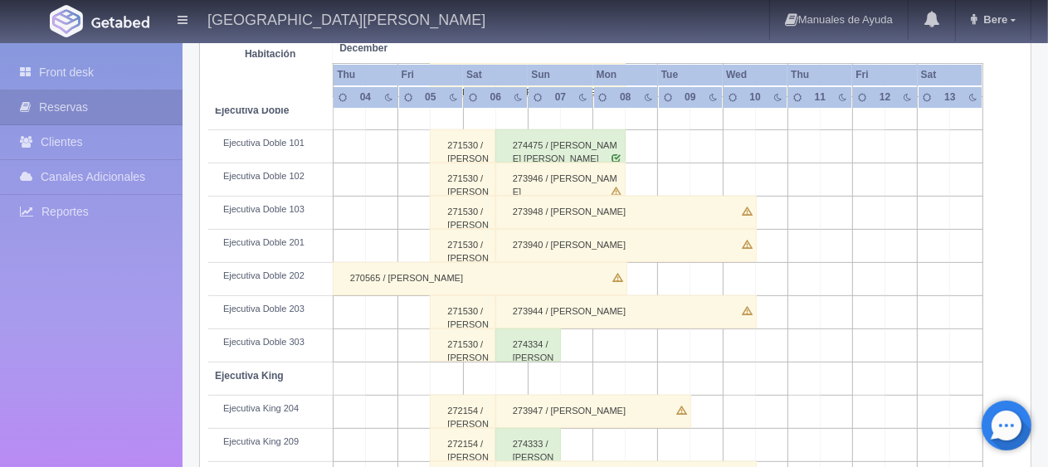
click at [524, 340] on div "274334 / [PERSON_NAME] [PERSON_NAME]" at bounding box center [528, 345] width 66 height 33
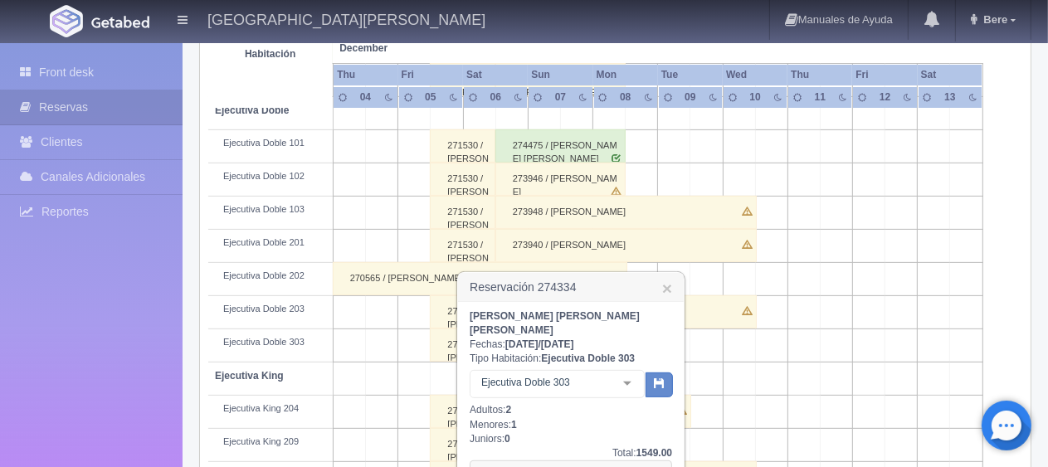
click at [551, 460] on link "Mostrar Reservación" at bounding box center [571, 471] width 202 height 23
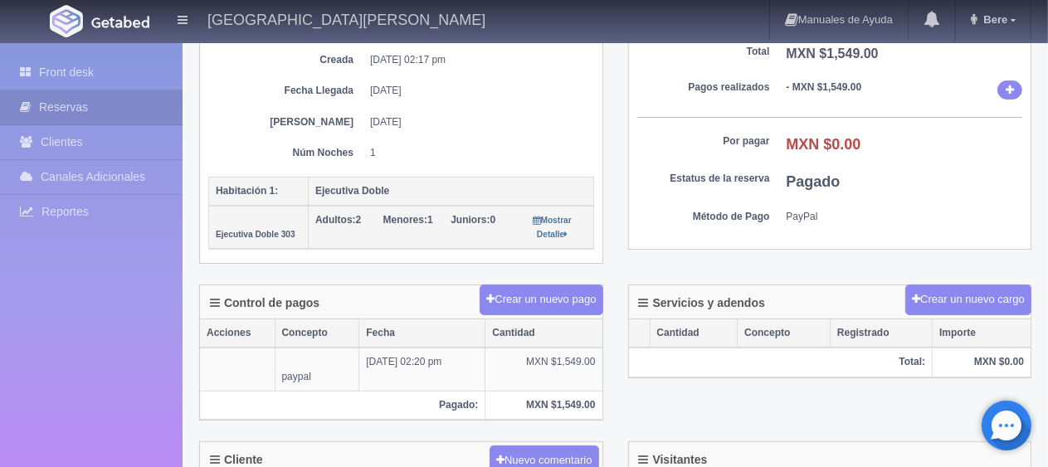
scroll to position [332, 0]
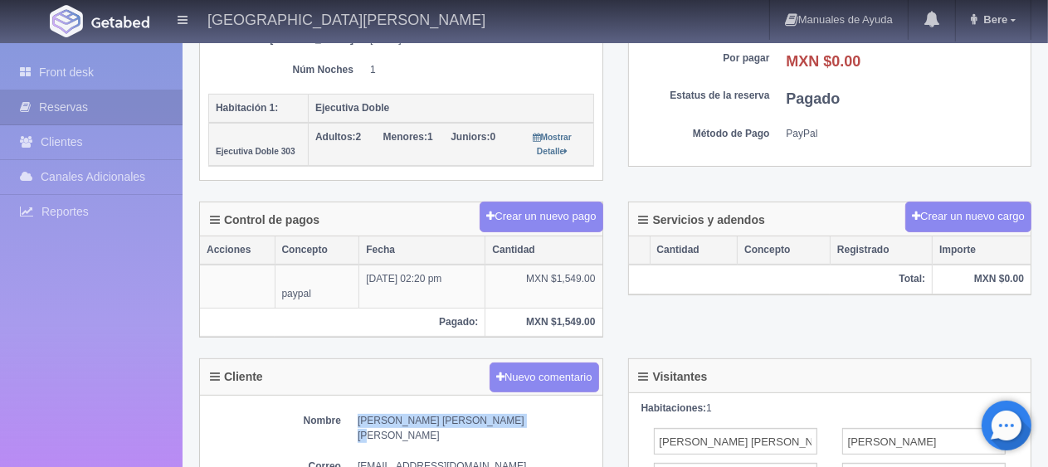
drag, startPoint x: 353, startPoint y: 418, endPoint x: 507, endPoint y: 416, distance: 153.5
click at [507, 416] on dl "Nombre [PERSON_NAME] [PERSON_NAME] [PERSON_NAME]" at bounding box center [401, 428] width 386 height 28
copy dd "[PERSON_NAME] [PERSON_NAME] [PERSON_NAME]"
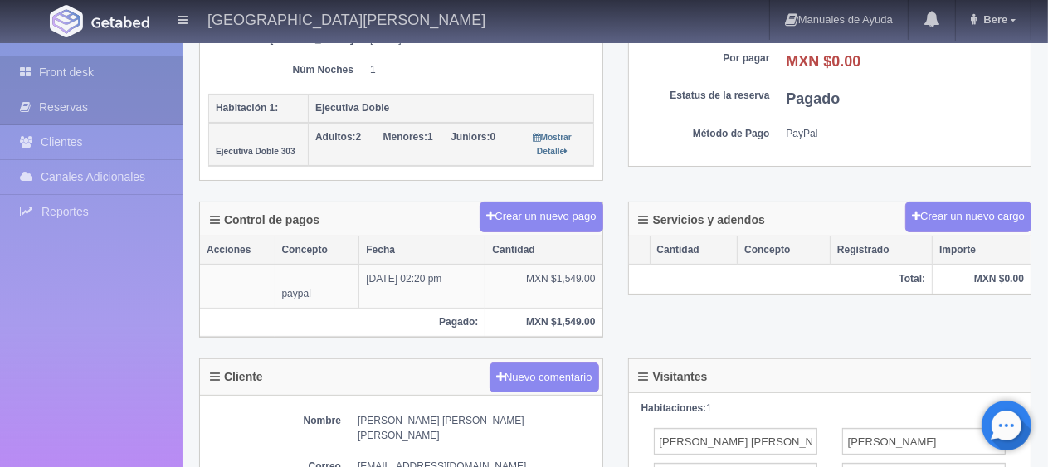
click at [47, 58] on link "Front desk" at bounding box center [91, 73] width 183 height 34
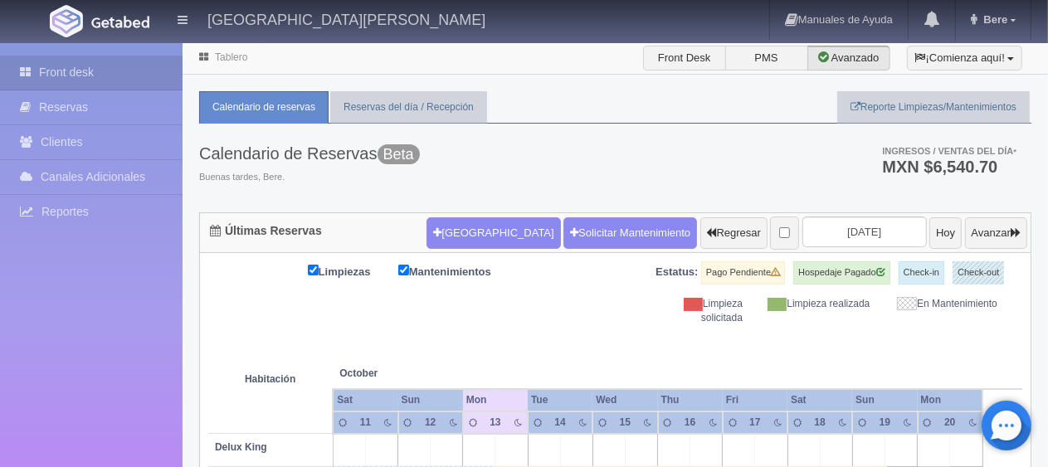
click at [740, 179] on div "Calendario de Reservas Beta Buenas tardes, [GEOGRAPHIC_DATA]. Ingresos / Ventas…" at bounding box center [615, 168] width 832 height 89
click at [555, 138] on div "Calendario de Reservas Beta Buenas tardes, [GEOGRAPHIC_DATA]. Ingresos / Ventas…" at bounding box center [615, 168] width 832 height 89
click at [670, 114] on ul "Calendario de reservas Reservas del día / Recepción Reporte Limpiezas/Mantenimi…" at bounding box center [615, 107] width 832 height 32
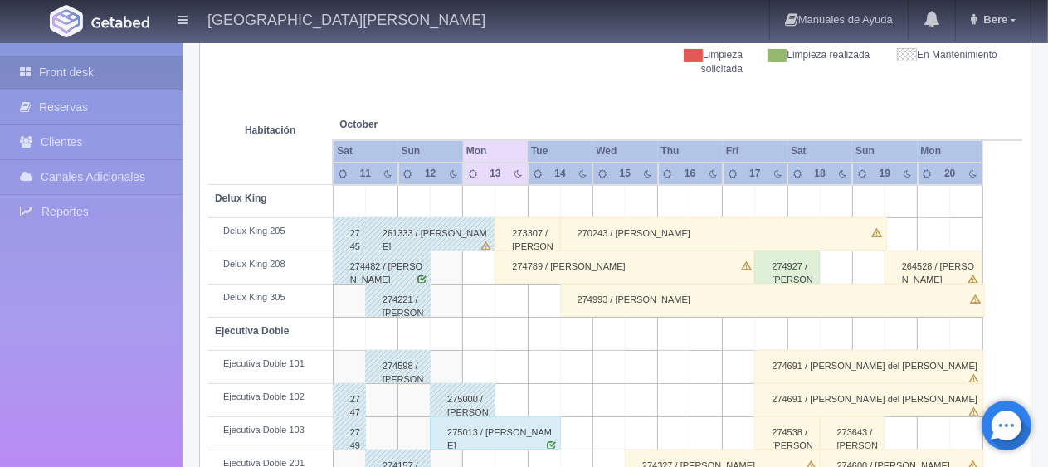
scroll to position [498, 0]
